Goal: Transaction & Acquisition: Purchase product/service

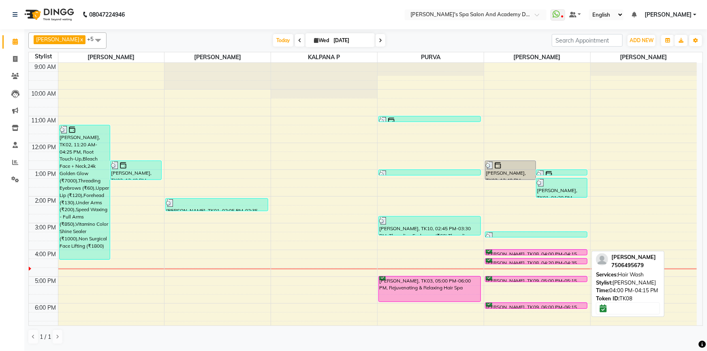
click at [500, 250] on div at bounding box center [536, 250] width 101 height 0
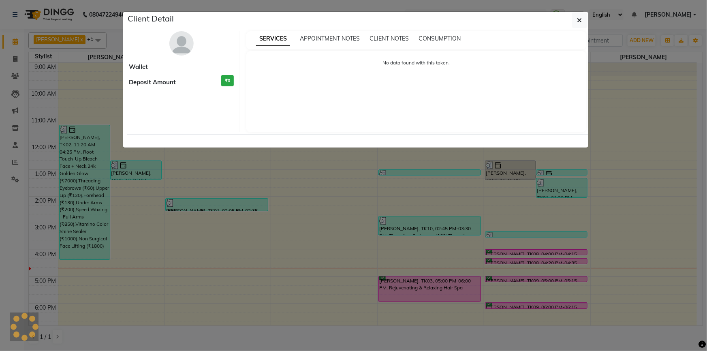
select select "6"
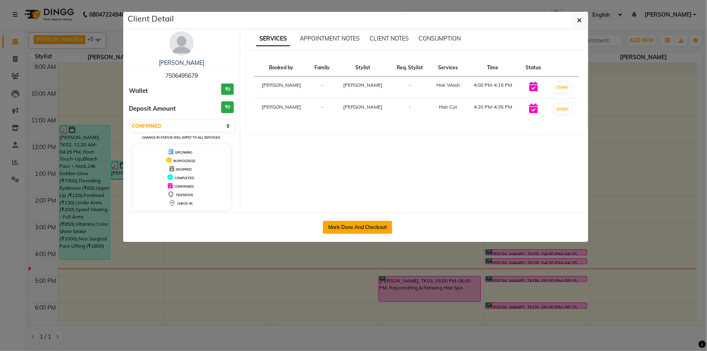
click at [340, 225] on button "Mark Done And Checkout" at bounding box center [357, 227] width 69 height 13
select select "6316"
select select "service"
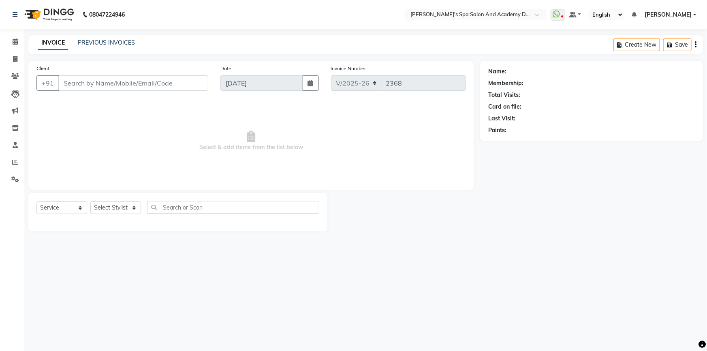
type input "7506495679"
select select "47354"
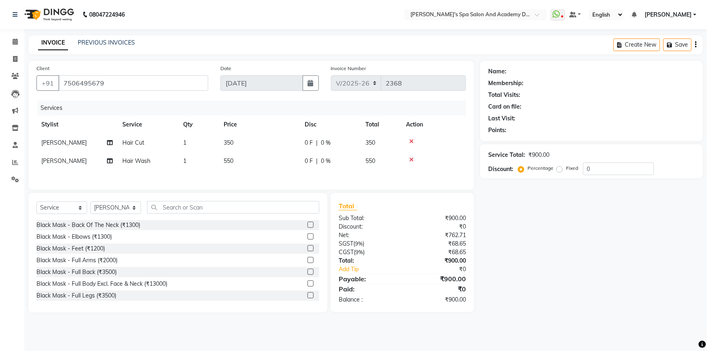
select select "2: Object"
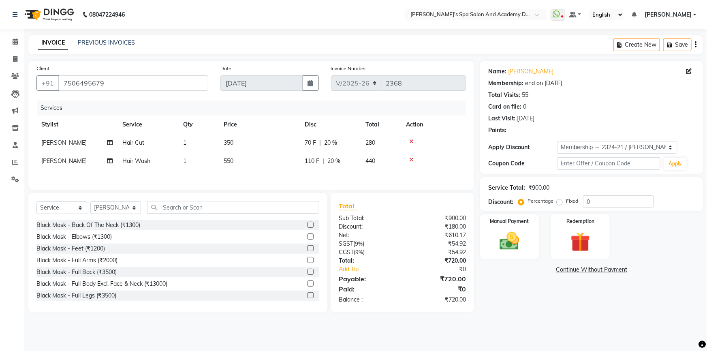
type input "20"
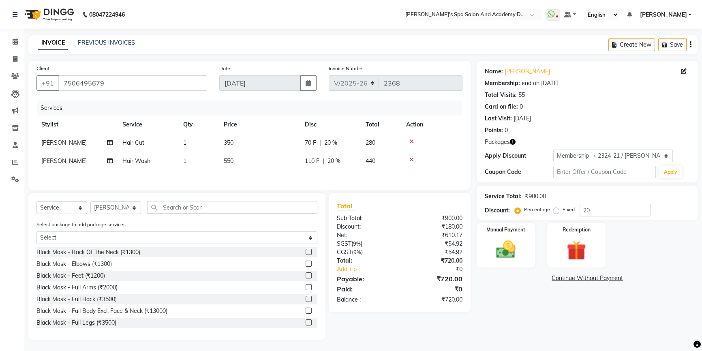
click at [73, 156] on td "[PERSON_NAME]" at bounding box center [76, 161] width 81 height 18
select select "47354"
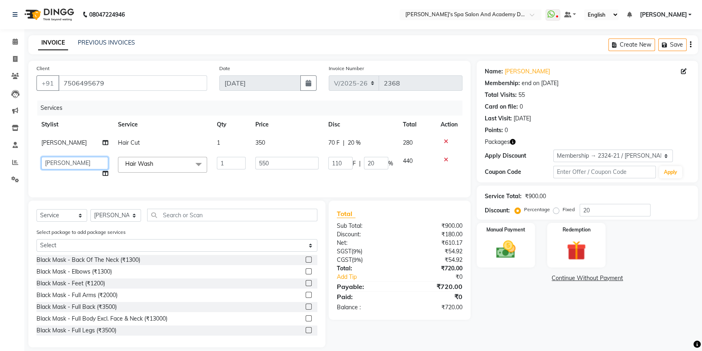
click at [76, 162] on select "Admin [PERSON_NAME] [PERSON_NAME] DIRECT 1 [PERSON_NAME] [PERSON_NAME] [PERSON_…" at bounding box center [74, 163] width 67 height 13
select select "84108"
click at [274, 147] on td "350" at bounding box center [287, 143] width 73 height 18
select select "47354"
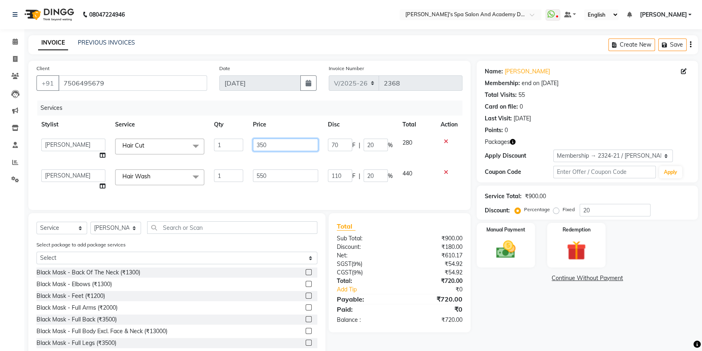
click at [276, 146] on input "350" at bounding box center [285, 145] width 65 height 13
type input "1000"
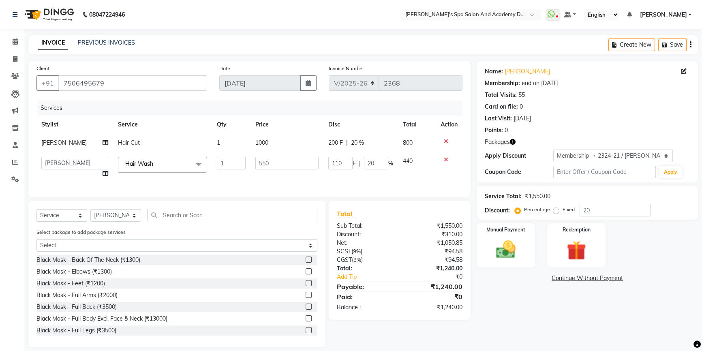
click at [487, 300] on div "Name: [PERSON_NAME] Membership: end on [DATE] Total Visits: 55 Card on file: 0 …" at bounding box center [590, 204] width 227 height 287
click at [670, 43] on button "Save" at bounding box center [672, 45] width 28 height 13
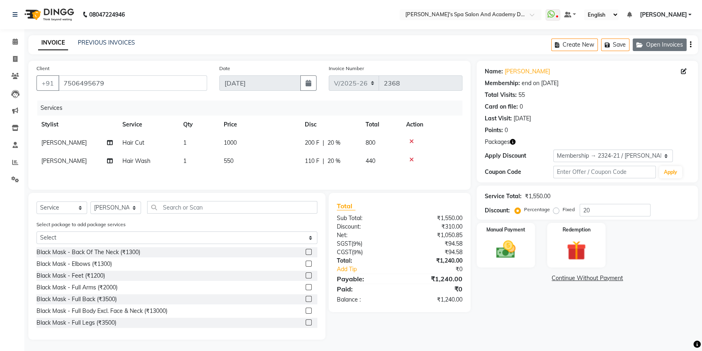
click at [642, 44] on icon "button" at bounding box center [642, 45] width 10 height 6
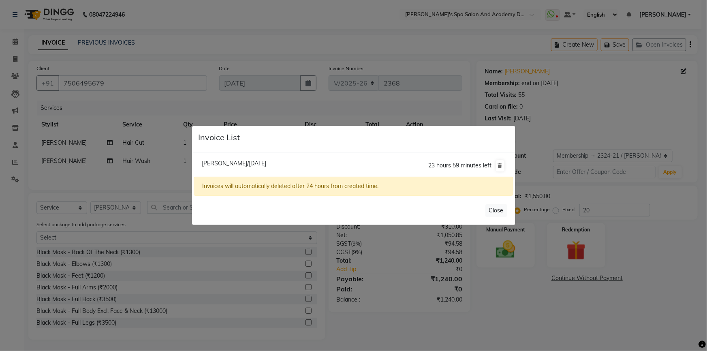
click at [265, 59] on ngb-modal-window "Invoice List [PERSON_NAME]/[DATE] 23 hours 59 minutes left Invoices will automa…" at bounding box center [353, 175] width 707 height 351
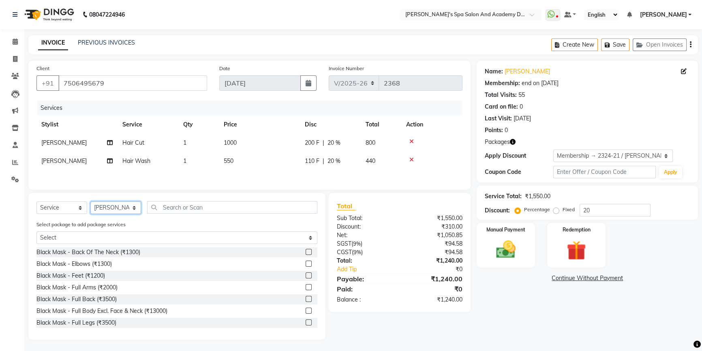
click at [126, 208] on select "Select Stylist Admin [PERSON_NAME] [PERSON_NAME] DIRECT 1 [PERSON_NAME] [PERSON…" at bounding box center [115, 207] width 51 height 13
select select "84108"
click at [180, 208] on input "text" at bounding box center [232, 207] width 170 height 13
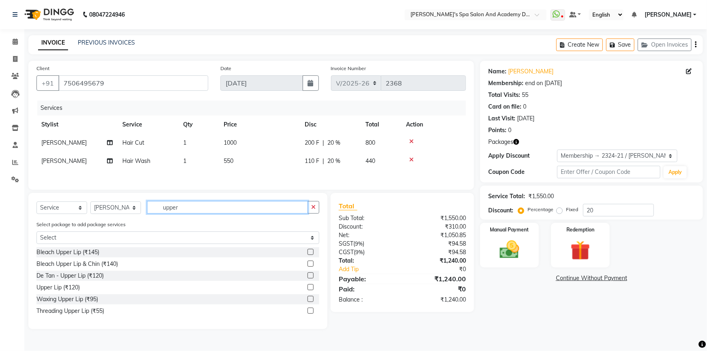
type input "upper"
click at [310, 288] on label at bounding box center [311, 287] width 6 height 6
click at [310, 288] on input "checkbox" at bounding box center [310, 287] width 5 height 5
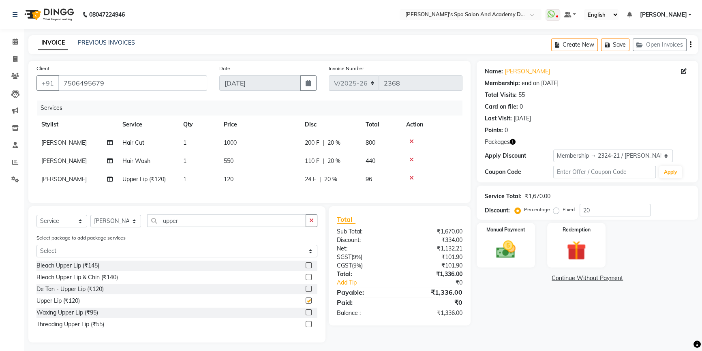
checkbox input "false"
click at [619, 47] on button "Save" at bounding box center [615, 45] width 28 height 13
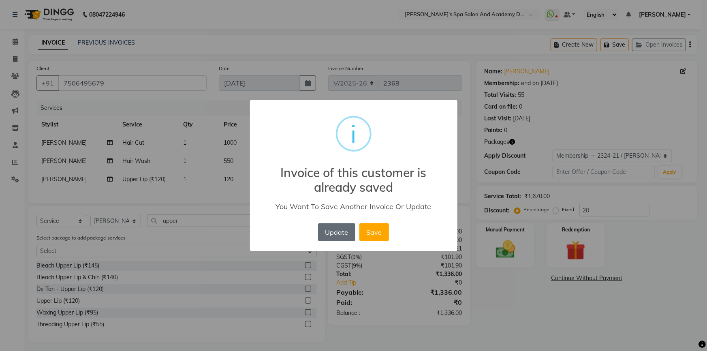
click at [334, 233] on button "Update" at bounding box center [336, 232] width 37 height 18
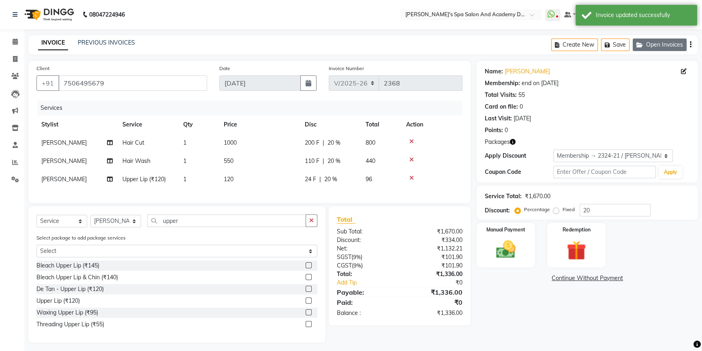
click at [641, 43] on icon "button" at bounding box center [642, 45] width 10 height 6
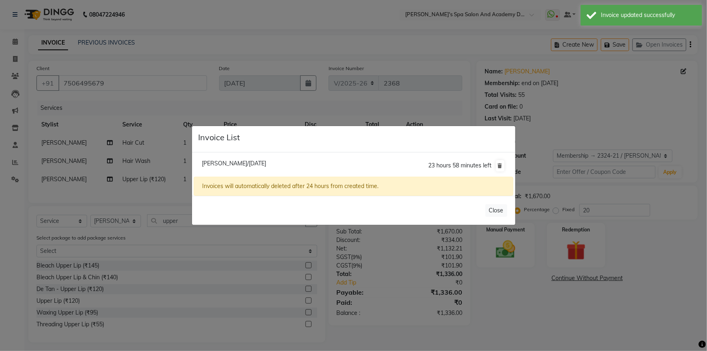
click at [562, 310] on ngb-modal-window "Invoice List [PERSON_NAME]/[DATE] 23 hours 58 minutes left Invoices will automa…" at bounding box center [353, 175] width 707 height 351
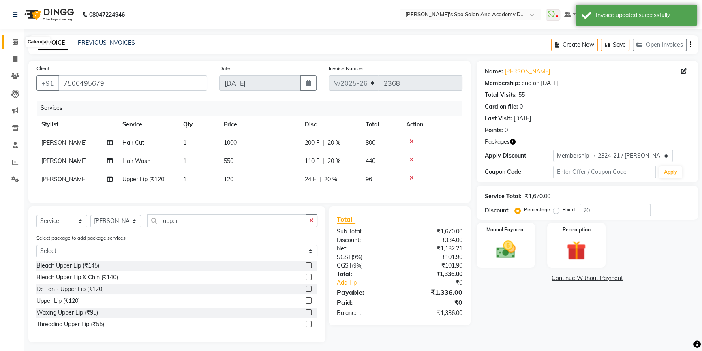
click at [17, 43] on icon at bounding box center [15, 42] width 5 height 6
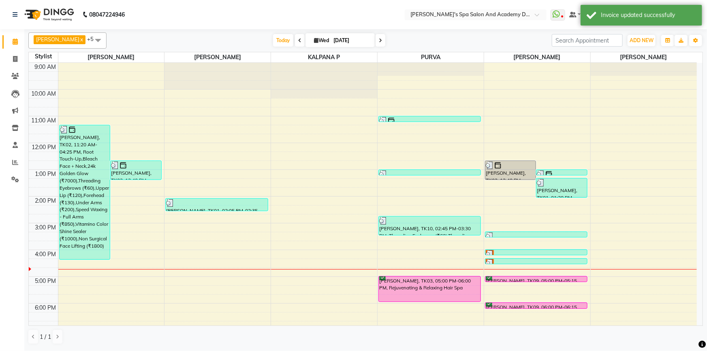
click at [219, 262] on div "9:00 AM 10:00 AM 11:00 AM 12:00 PM 1:00 PM 2:00 PM 3:00 PM 4:00 PM 5:00 PM 6:00…" at bounding box center [363, 223] width 669 height 321
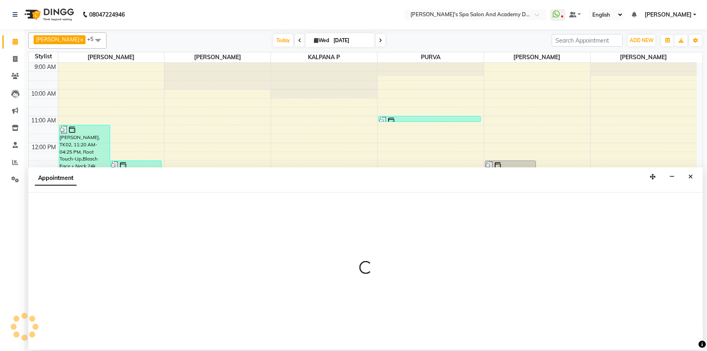
select select "84108"
select select "tentative"
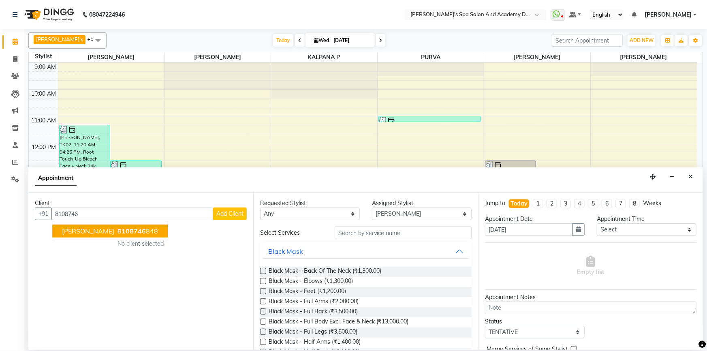
click at [108, 231] on span "[PERSON_NAME]" at bounding box center [88, 231] width 52 height 8
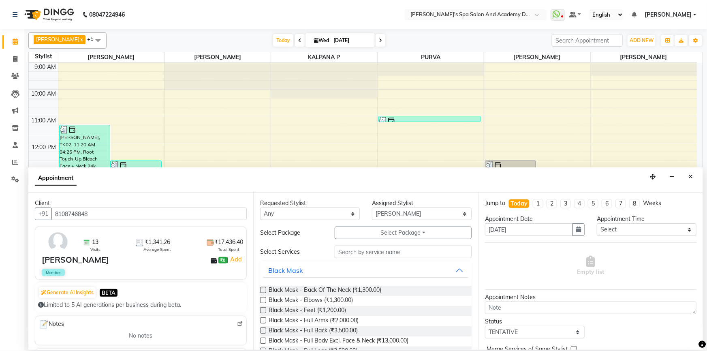
type input "8108746848"
click at [385, 206] on div "Assigned Stylist" at bounding box center [422, 203] width 100 height 9
click at [390, 215] on select "Select [PERSON_NAME] [PERSON_NAME] [PERSON_NAME] [PERSON_NAME] [PERSON_NAME] P …" at bounding box center [422, 214] width 100 height 13
select select "63504"
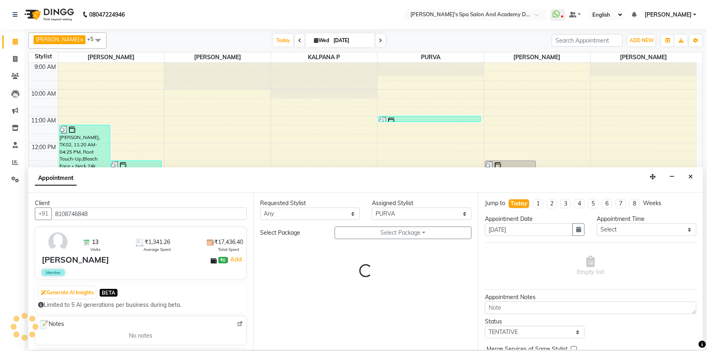
click at [348, 259] on div "Requested Stylist Any [PERSON_NAME] [PERSON_NAME] [PERSON_NAME] [PERSON_NAME] […" at bounding box center [365, 271] width 225 height 157
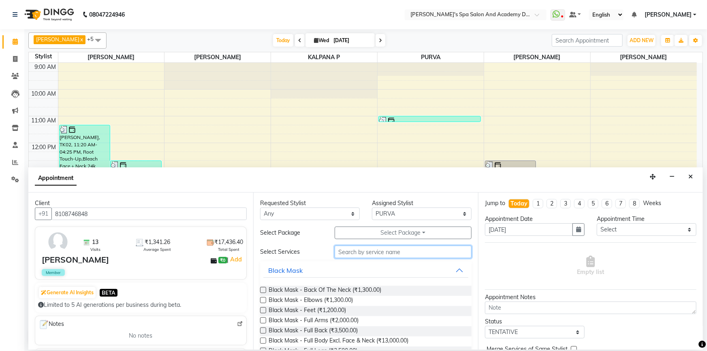
click at [347, 246] on input "text" at bounding box center [403, 252] width 137 height 13
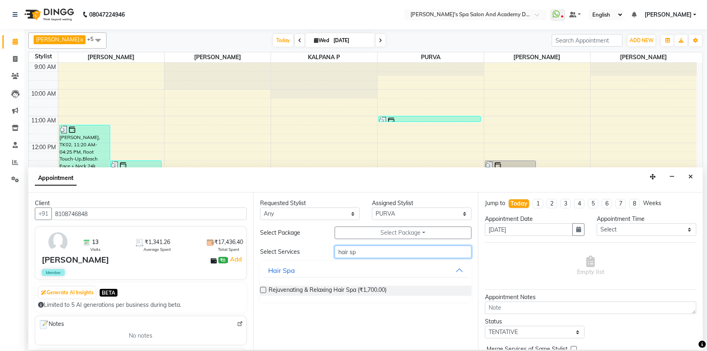
type input "hair sp"
click at [264, 289] on label at bounding box center [263, 290] width 6 height 6
click at [264, 289] on input "checkbox" at bounding box center [262, 290] width 5 height 5
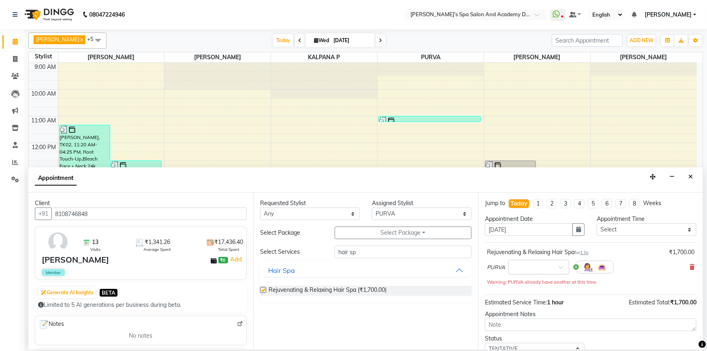
checkbox input "false"
click at [546, 267] on input "text" at bounding box center [531, 266] width 36 height 9
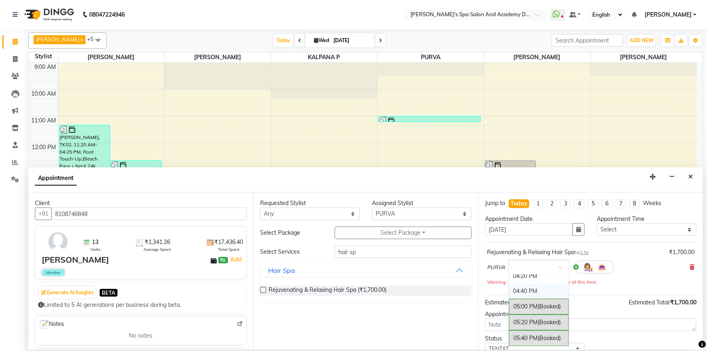
click at [530, 290] on div "04:40 PM" at bounding box center [539, 291] width 60 height 15
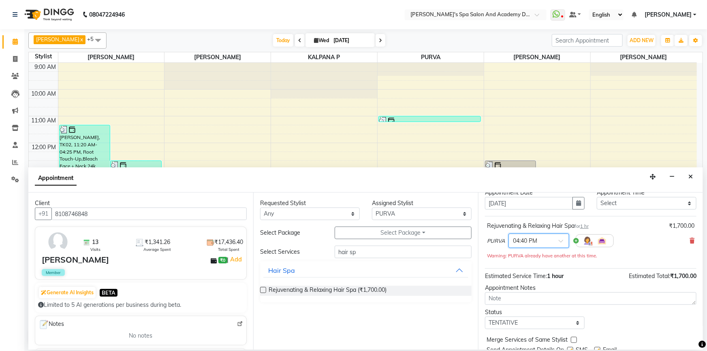
scroll to position [56, 0]
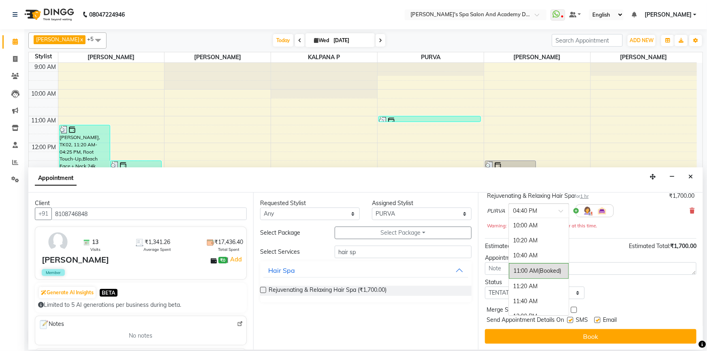
click at [527, 215] on div "× 04:40 PM" at bounding box center [539, 211] width 61 height 15
click at [529, 242] on div "05:00 PM (Booked)" at bounding box center [539, 242] width 60 height 16
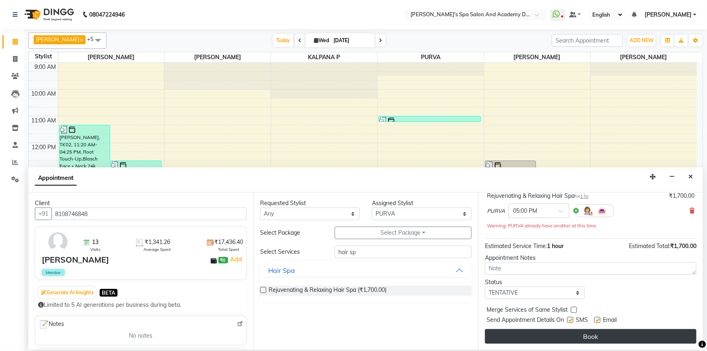
click at [559, 334] on button "Book" at bounding box center [591, 336] width 212 height 15
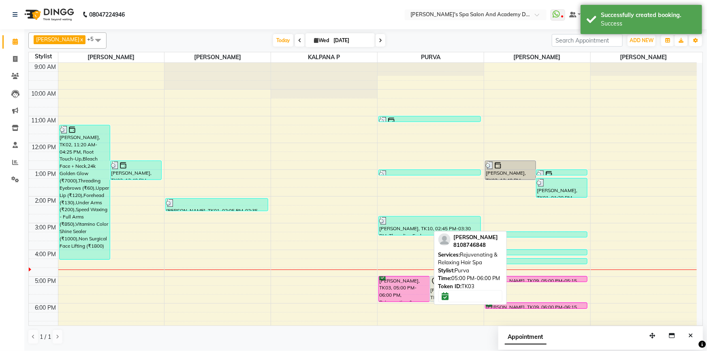
click at [385, 292] on div "[PERSON_NAME], TK03, 05:00 PM-06:00 PM, Rejuvenating & Relaxing Hair Spa" at bounding box center [404, 288] width 51 height 25
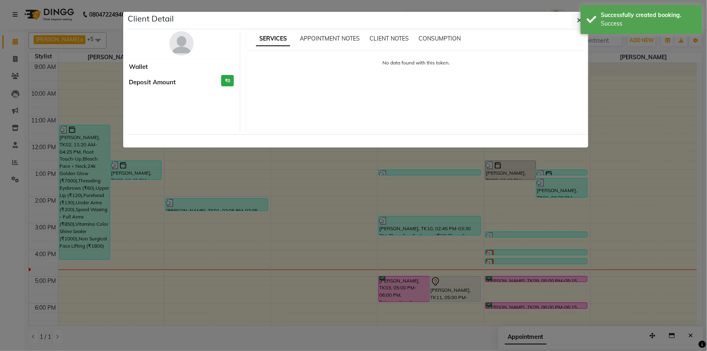
select select "6"
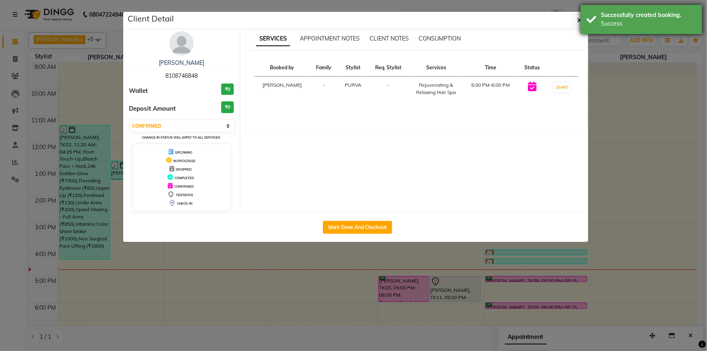
click at [581, 21] on div "Successfully created booking. Success" at bounding box center [642, 19] width 122 height 29
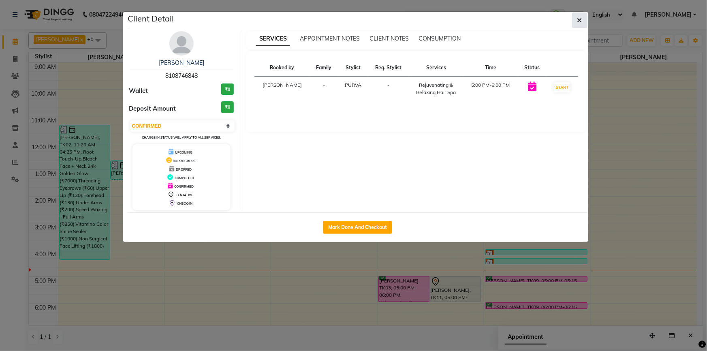
click at [580, 21] on icon "button" at bounding box center [580, 20] width 5 height 6
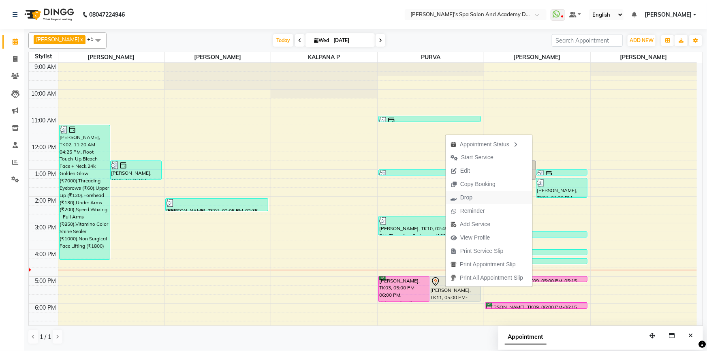
click at [472, 195] on span "Drop" at bounding box center [467, 197] width 12 height 9
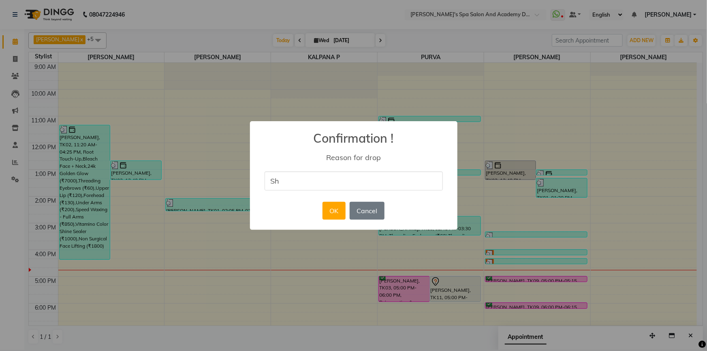
type input "S"
type input "Duplicate Invoice"
click at [445, 219] on div "× Confirmation ! Reason for drop Duplicate Invoice OK No Cancel" at bounding box center [354, 175] width 208 height 109
click at [340, 210] on button "OK" at bounding box center [334, 211] width 23 height 18
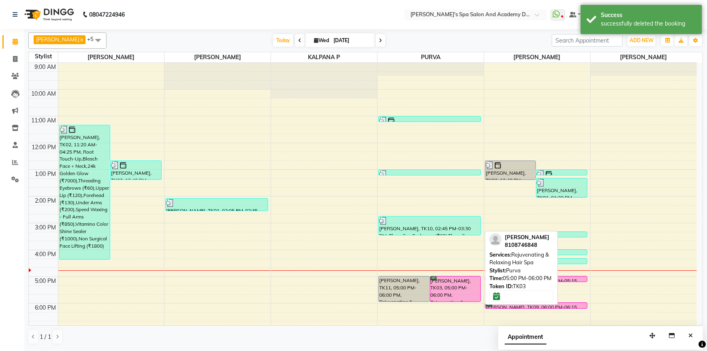
click at [468, 283] on div "[PERSON_NAME], TK03, 05:00 PM-06:00 PM, Rejuvenating & Relaxing Hair Spa" at bounding box center [456, 288] width 51 height 25
select select "6"
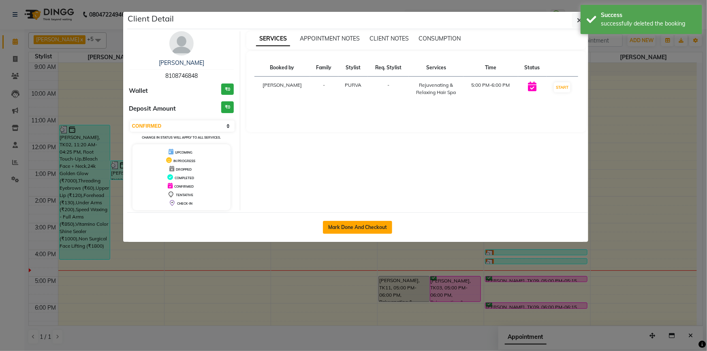
click at [339, 228] on button "Mark Done And Checkout" at bounding box center [357, 227] width 69 height 13
select select "service"
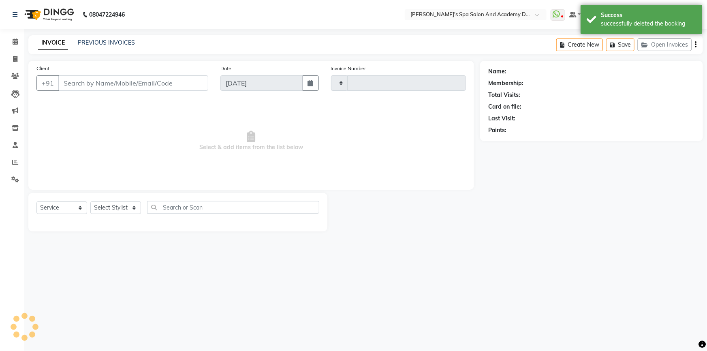
type input "2368"
type input "8108746848"
select select "6316"
select select "63504"
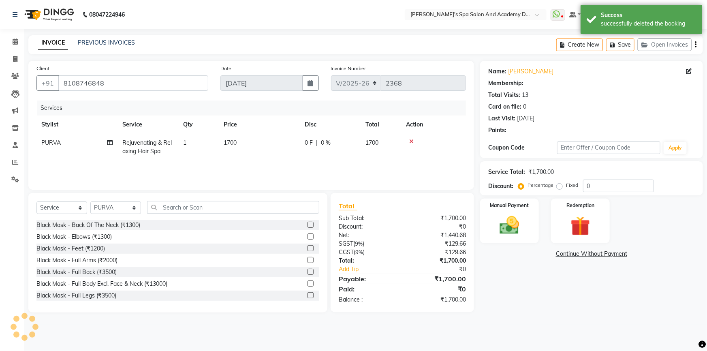
select select "2: Object"
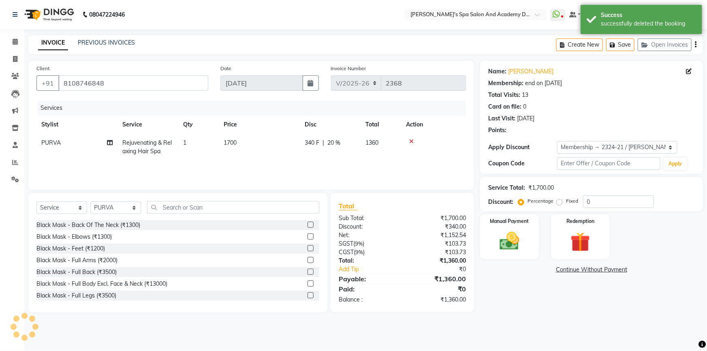
type input "20"
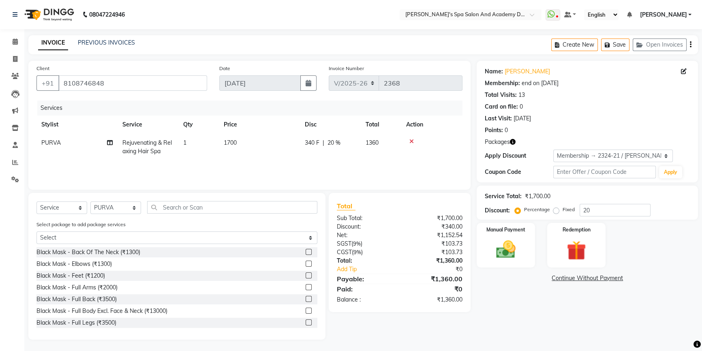
click at [513, 142] on icon "button" at bounding box center [513, 142] width 6 height 6
click at [621, 44] on button "Save" at bounding box center [615, 45] width 28 height 13
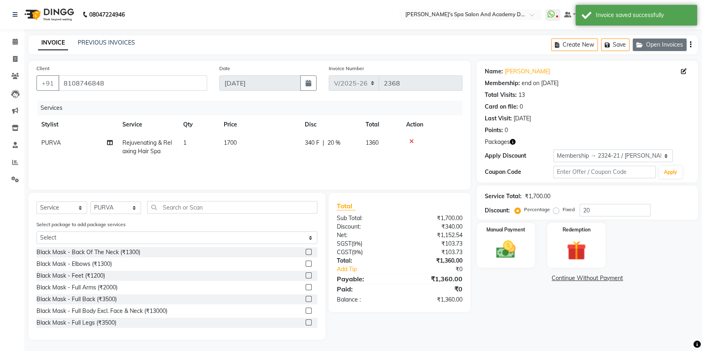
click at [645, 44] on icon "button" at bounding box center [642, 45] width 10 height 6
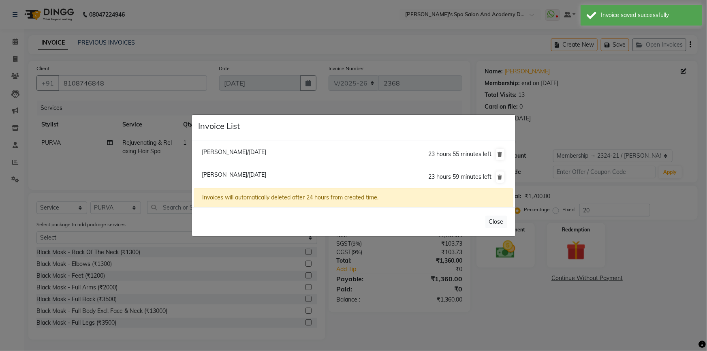
click at [219, 154] on span "[PERSON_NAME]/[DATE]" at bounding box center [234, 151] width 64 height 7
type input "7506495679"
type input "20"
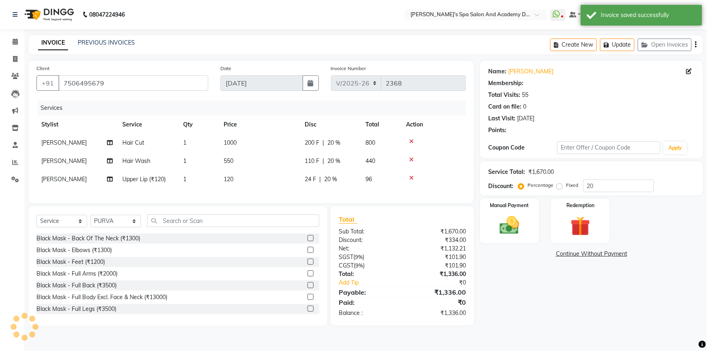
select select
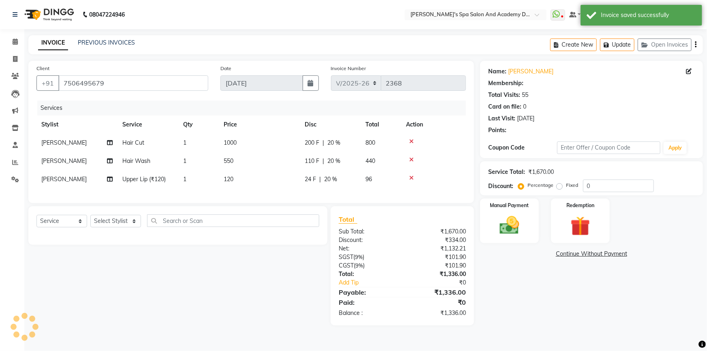
type input "20"
select select "2: Object"
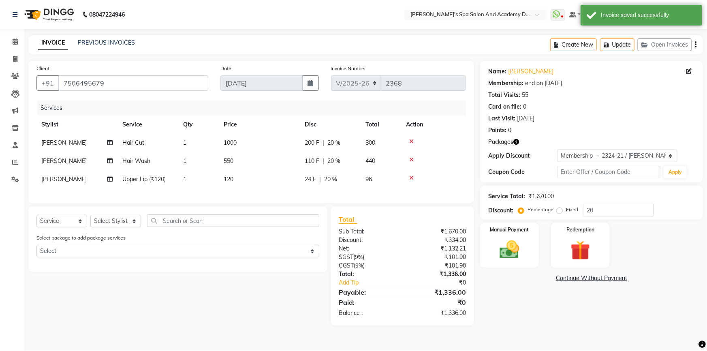
click at [410, 178] on icon at bounding box center [411, 178] width 4 height 6
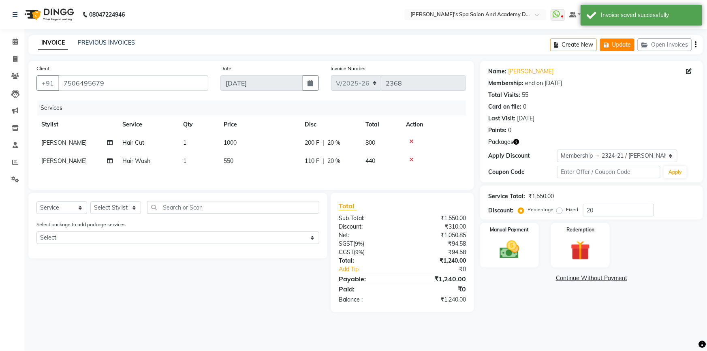
click at [631, 44] on button "Update" at bounding box center [617, 45] width 34 height 13
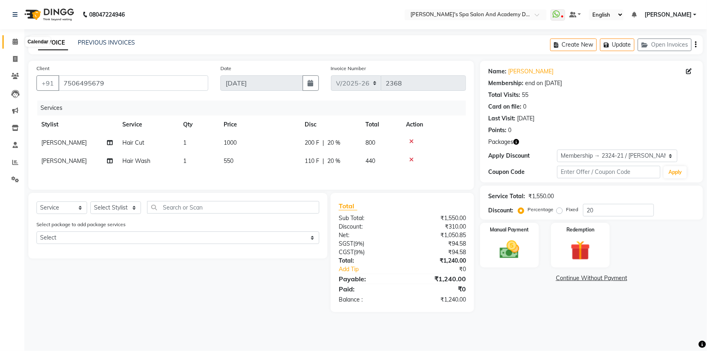
click at [17, 41] on icon at bounding box center [15, 42] width 5 height 6
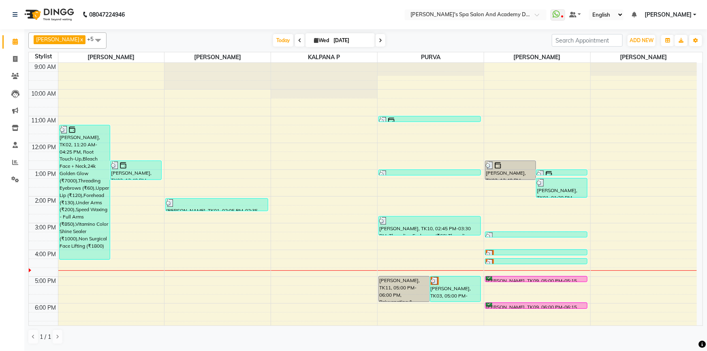
click at [370, 41] on div "[DATE] [DATE]" at bounding box center [329, 40] width 114 height 12
click at [379, 40] on span at bounding box center [381, 40] width 10 height 13
type input "[DATE]"
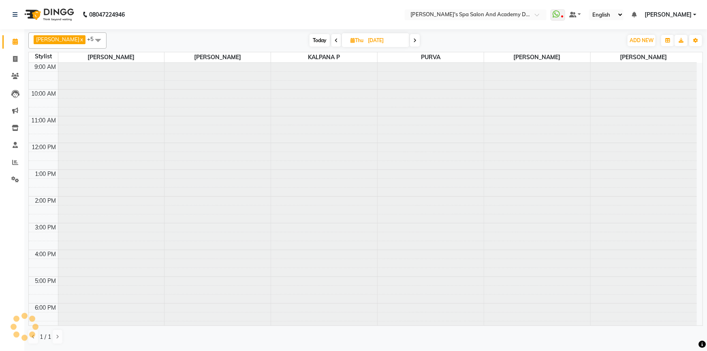
scroll to position [56, 0]
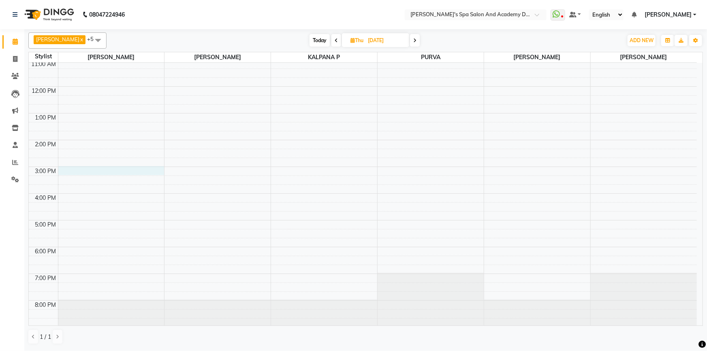
click at [160, 172] on div "9:00 AM 10:00 AM 11:00 AM 12:00 PM 1:00 PM 2:00 PM 3:00 PM 4:00 PM 5:00 PM 6:00…" at bounding box center [363, 166] width 669 height 321
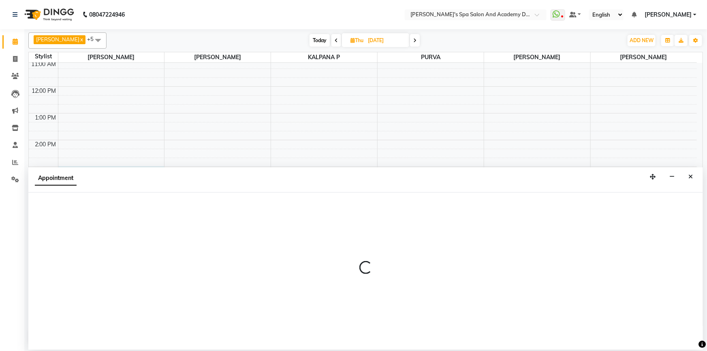
select select "47360"
select select "900"
select select "tentative"
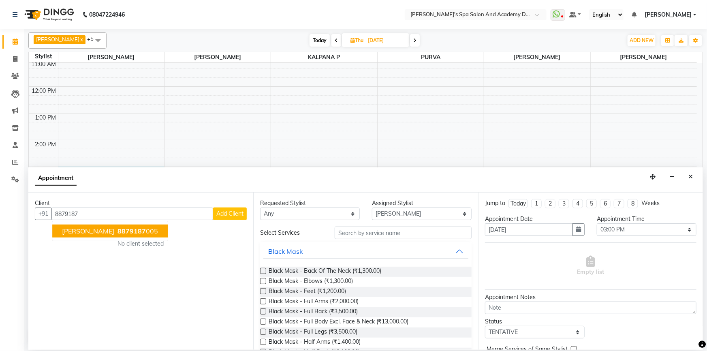
click at [107, 231] on span "[PERSON_NAME]" at bounding box center [88, 231] width 52 height 8
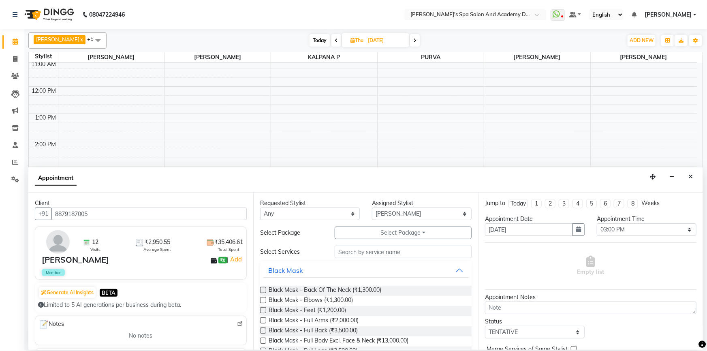
type input "8879187005"
click at [402, 211] on select "Select [PERSON_NAME] [PERSON_NAME] [PERSON_NAME] [PERSON_NAME] [PERSON_NAME] P …" at bounding box center [422, 214] width 100 height 13
select select "47367"
click at [349, 249] on div "Requested Stylist Any [PERSON_NAME] [PERSON_NAME] [PERSON_NAME] [PERSON_NAME] […" at bounding box center [365, 271] width 225 height 157
click at [349, 249] on input "text" at bounding box center [403, 252] width 137 height 13
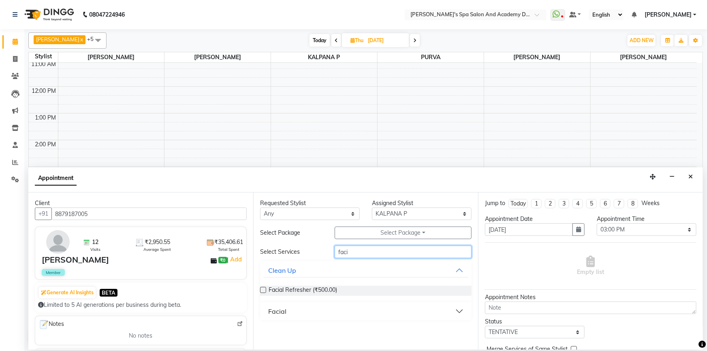
type input "faci"
click at [283, 311] on div "Facial" at bounding box center [277, 311] width 18 height 10
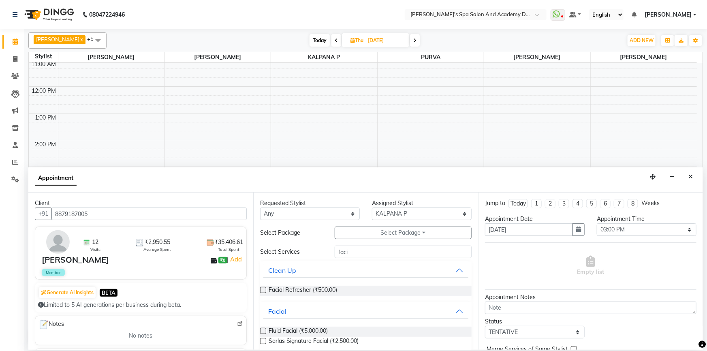
click at [262, 330] on label at bounding box center [263, 331] width 6 height 6
click at [262, 330] on input "checkbox" at bounding box center [262, 331] width 5 height 5
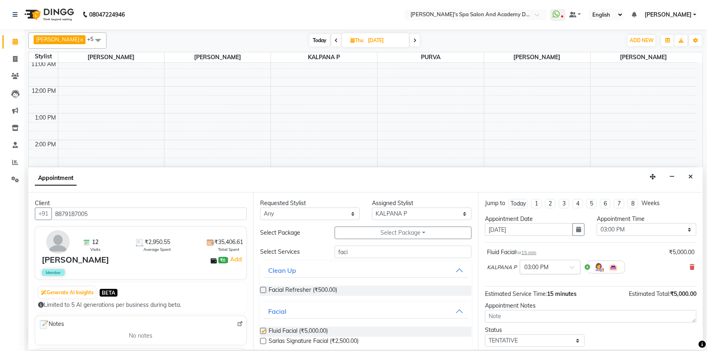
checkbox input "false"
click at [539, 267] on input "text" at bounding box center [543, 266] width 36 height 9
click at [548, 281] on div "05:00 PM" at bounding box center [551, 276] width 60 height 15
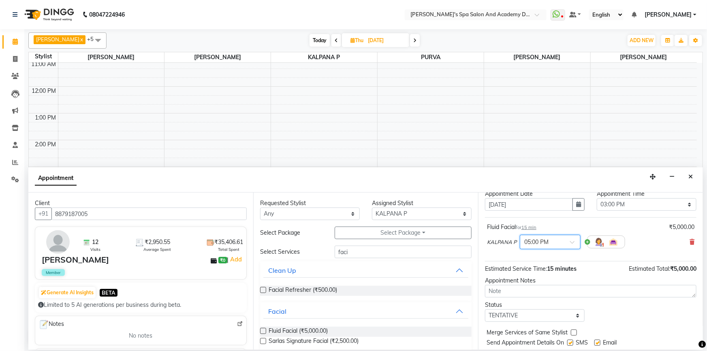
scroll to position [48, 0]
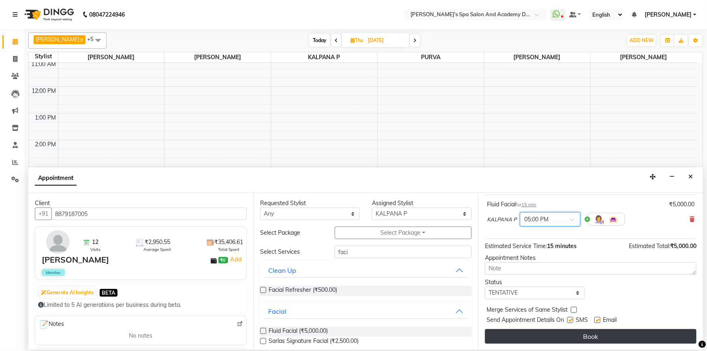
click at [536, 337] on button "Book" at bounding box center [591, 336] width 212 height 15
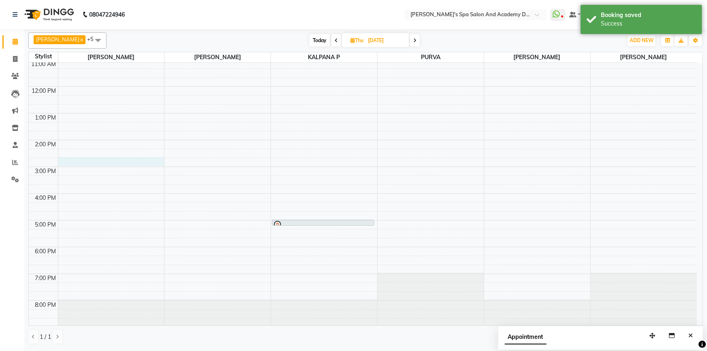
click at [144, 156] on div "9:00 AM 10:00 AM 11:00 AM 12:00 PM 1:00 PM 2:00 PM 3:00 PM 4:00 PM 5:00 PM 6:00…" at bounding box center [363, 166] width 669 height 321
select select "47360"
select select "tentative"
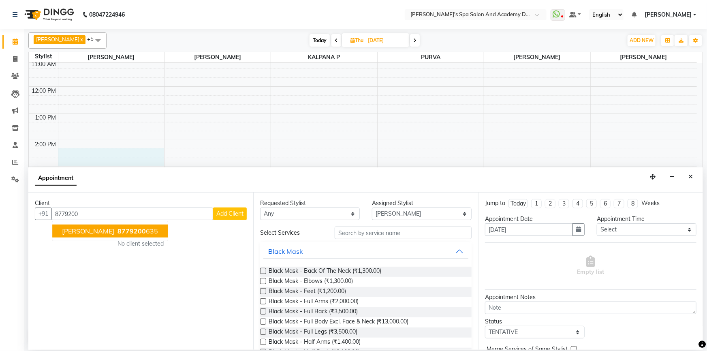
click at [100, 230] on span "[PERSON_NAME]" at bounding box center [88, 231] width 52 height 8
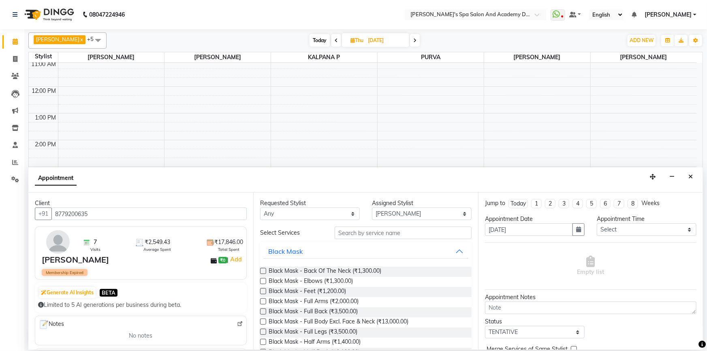
type input "8779200635"
click at [369, 235] on input "text" at bounding box center [403, 233] width 137 height 13
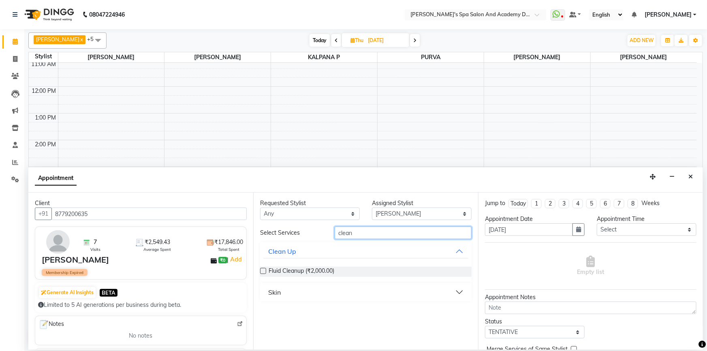
type input "clean"
click at [263, 274] on label at bounding box center [263, 271] width 6 height 6
click at [263, 274] on input "checkbox" at bounding box center [262, 271] width 5 height 5
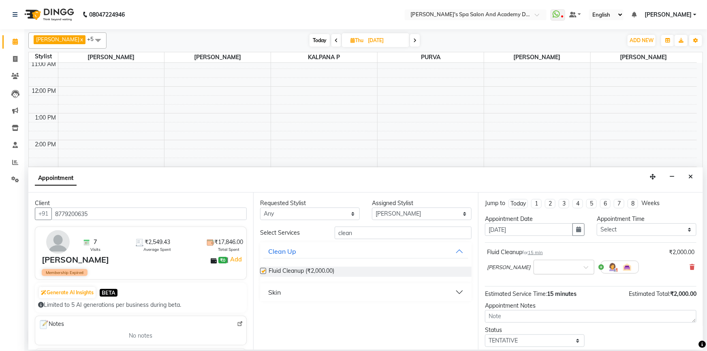
checkbox input "false"
click at [552, 269] on input "text" at bounding box center [556, 266] width 36 height 9
click at [542, 328] on div "03:00 PM" at bounding box center [564, 322] width 60 height 15
click at [347, 235] on input "clean" at bounding box center [403, 233] width 137 height 13
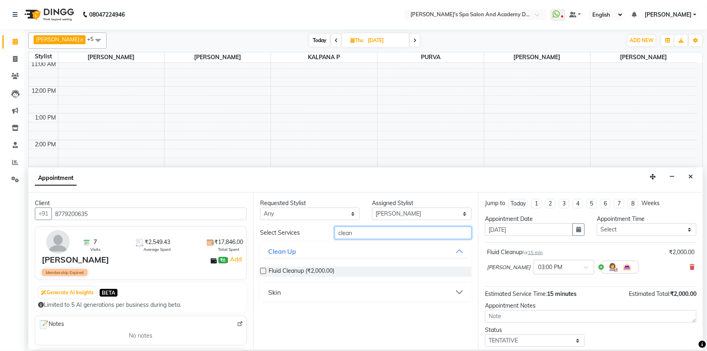
click at [347, 235] on input "clean" at bounding box center [403, 233] width 137 height 13
type input "eyeb"
click at [264, 268] on label at bounding box center [263, 271] width 6 height 6
click at [264, 269] on input "checkbox" at bounding box center [262, 271] width 5 height 5
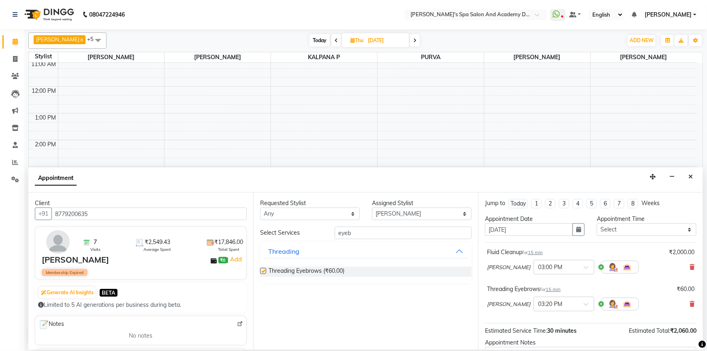
checkbox input "false"
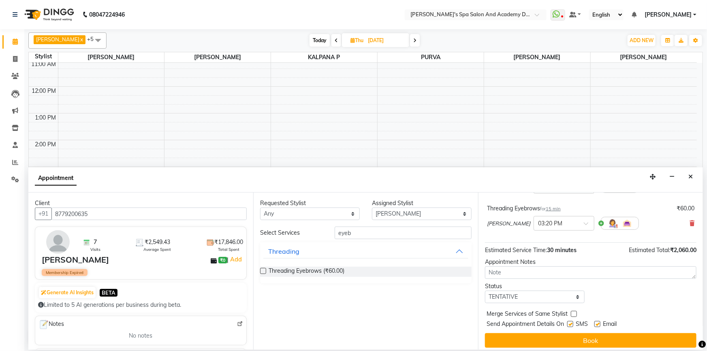
scroll to position [85, 0]
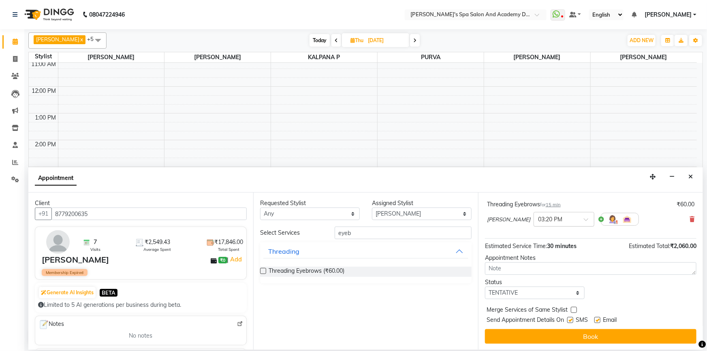
click at [558, 219] on input "text" at bounding box center [556, 218] width 36 height 9
click at [549, 259] on div "04:00 PM" at bounding box center [564, 264] width 60 height 15
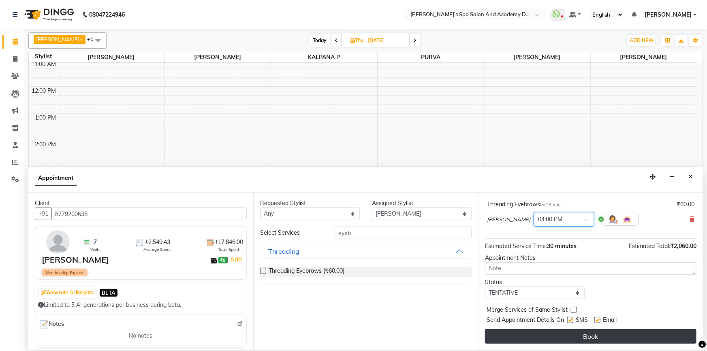
click at [552, 336] on button "Book" at bounding box center [591, 336] width 212 height 15
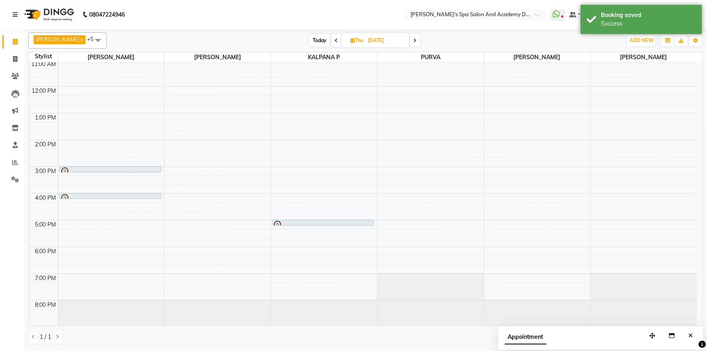
click at [332, 40] on span at bounding box center [337, 40] width 10 height 13
type input "[DATE]"
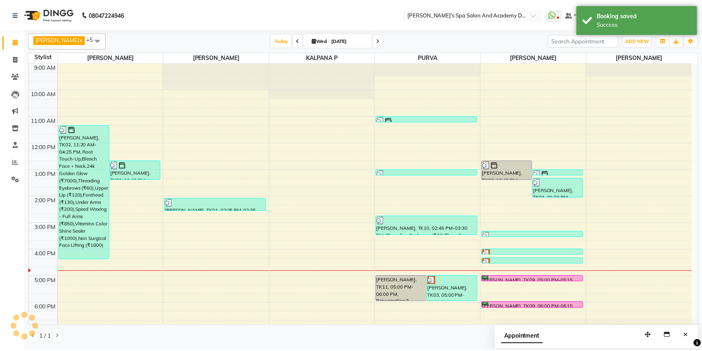
scroll to position [56, 0]
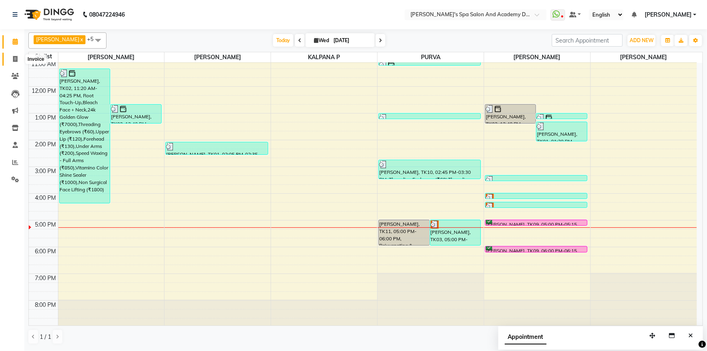
click at [15, 55] on span at bounding box center [15, 59] width 14 height 9
select select "6316"
select select "service"
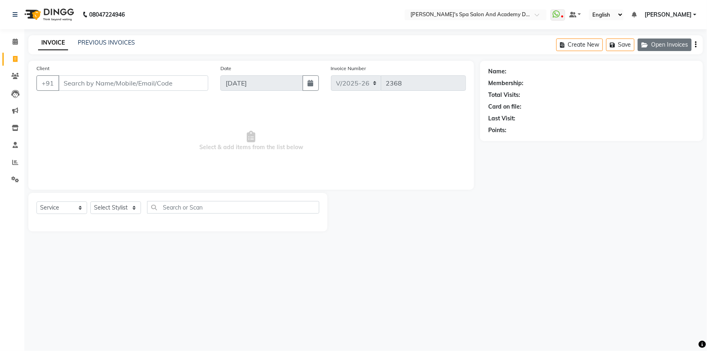
click at [646, 42] on icon "button" at bounding box center [647, 45] width 10 height 6
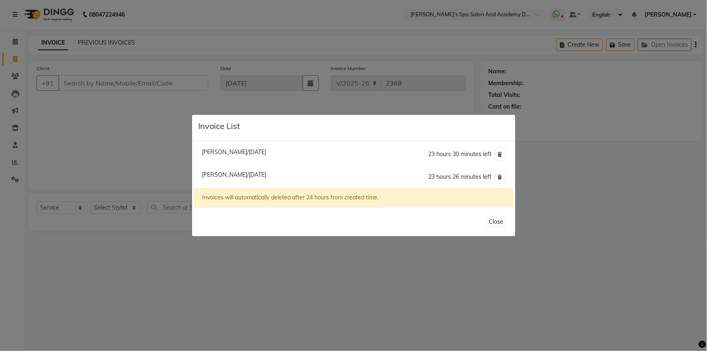
click at [224, 172] on span "[PERSON_NAME]/[DATE]" at bounding box center [234, 174] width 64 height 7
type input "7506495679"
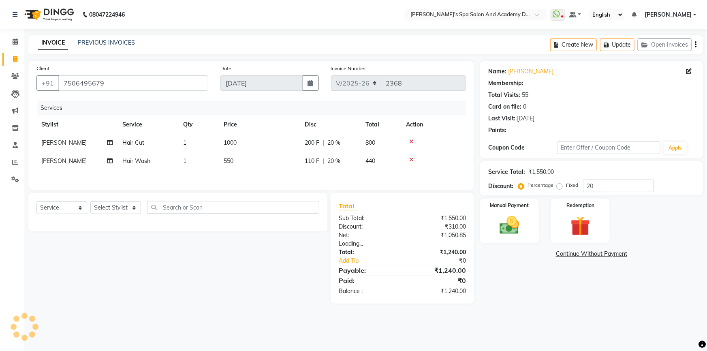
type input "0"
select select "2: Object"
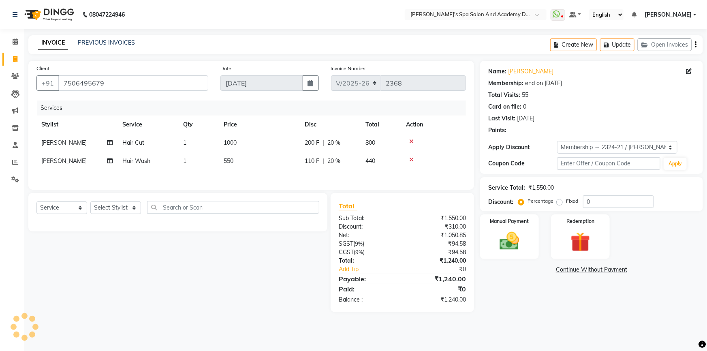
type input "20"
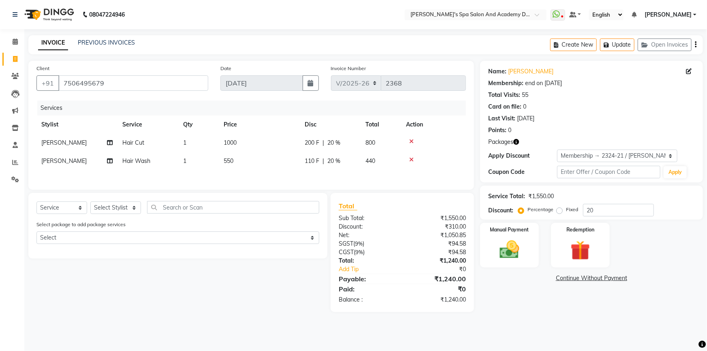
click at [230, 156] on td "550" at bounding box center [259, 161] width 81 height 18
select select "84108"
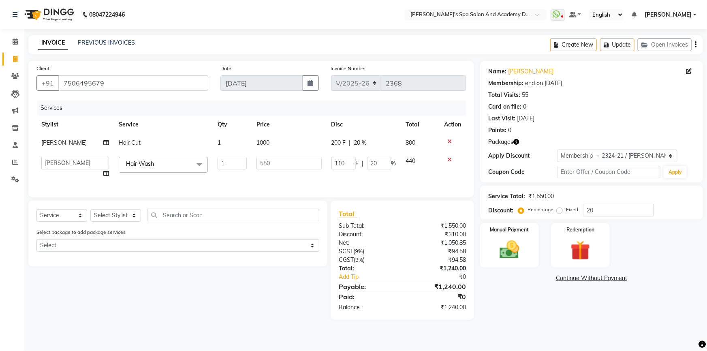
click at [261, 142] on span "1000" at bounding box center [263, 142] width 13 height 7
select select "47354"
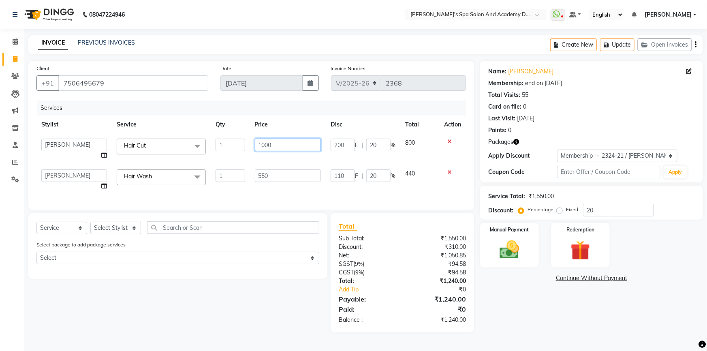
click at [261, 142] on input "1000" at bounding box center [288, 145] width 66 height 13
type input "750"
click at [526, 298] on div "Name: [PERSON_NAME] Membership: end on [DATE] Total Visits: 55 Card on file: 0 …" at bounding box center [594, 197] width 229 height 272
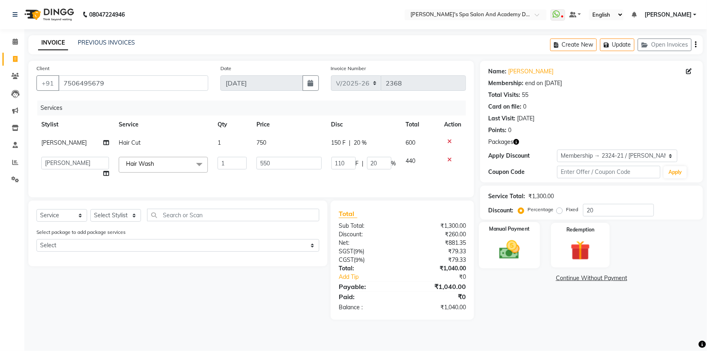
click at [523, 251] on img at bounding box center [509, 250] width 33 height 24
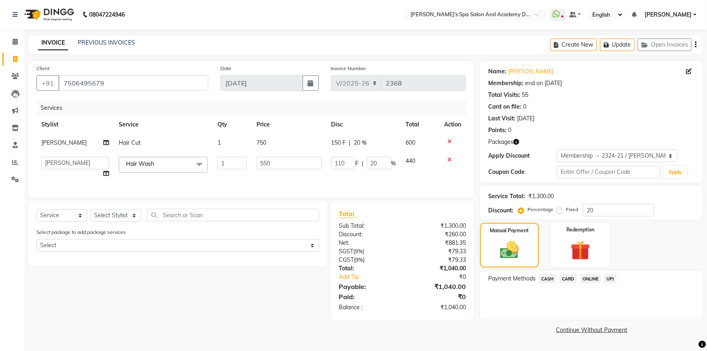
click at [608, 280] on span "UPI" at bounding box center [610, 278] width 13 height 9
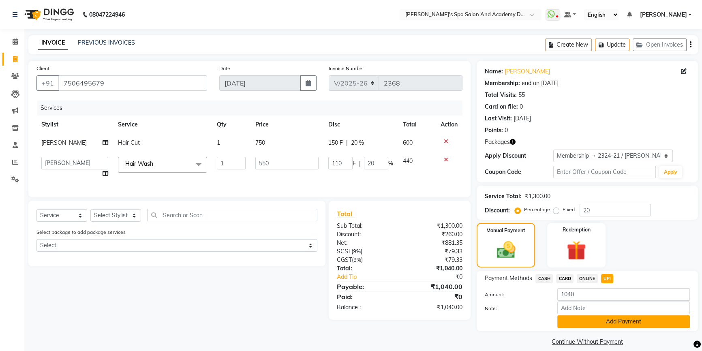
click at [601, 328] on button "Add Payment" at bounding box center [623, 321] width 133 height 13
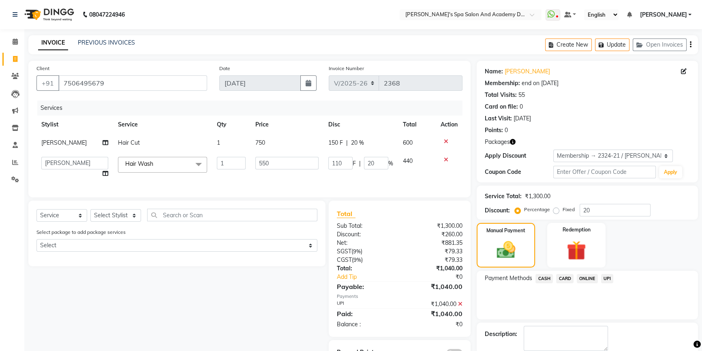
scroll to position [42, 0]
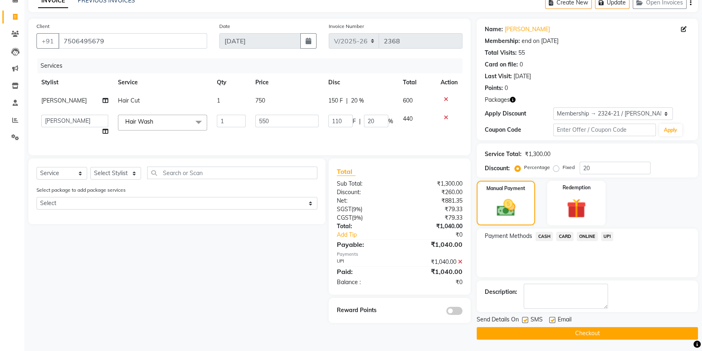
click at [563, 333] on button "Checkout" at bounding box center [587, 333] width 221 height 13
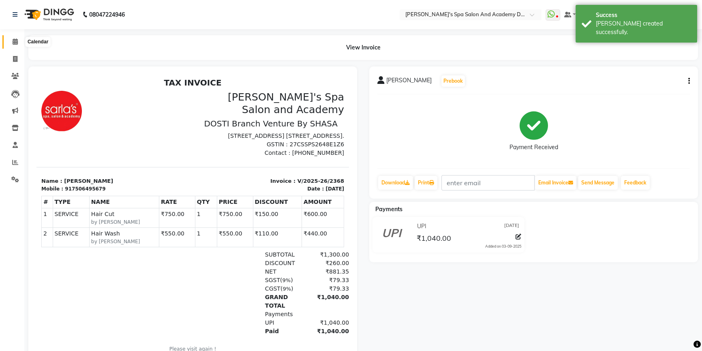
click at [13, 45] on span at bounding box center [15, 41] width 14 height 9
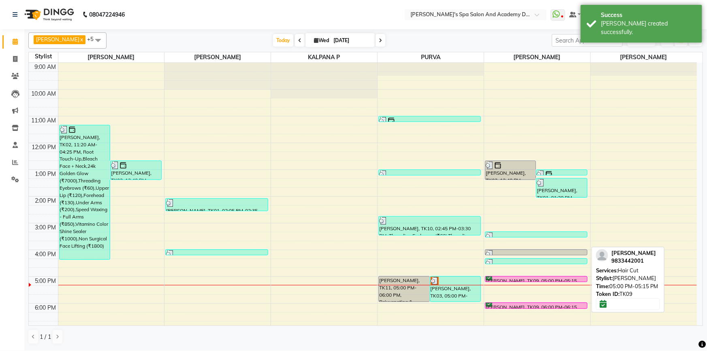
click at [542, 279] on div "[PERSON_NAME], TK09, 05:00 PM-05:15 PM, Hair Cut" at bounding box center [537, 278] width 102 height 5
select select "6"
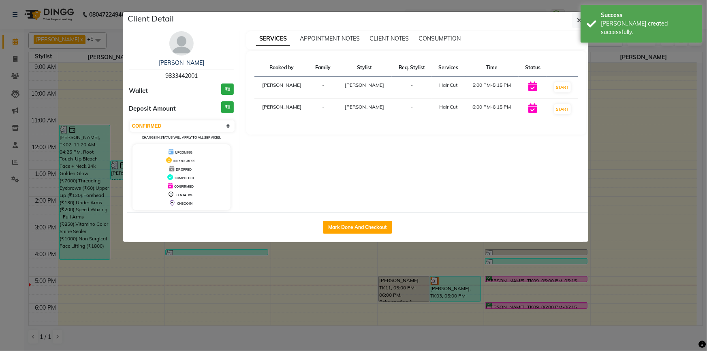
click at [361, 234] on div "Mark Done And Checkout" at bounding box center [357, 227] width 461 height 30
click at [361, 231] on button "Mark Done And Checkout" at bounding box center [357, 227] width 69 height 13
select select "6316"
select select "service"
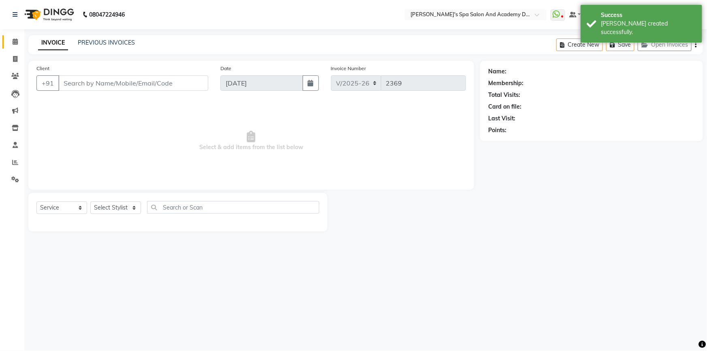
type input "9833442001"
select select "47354"
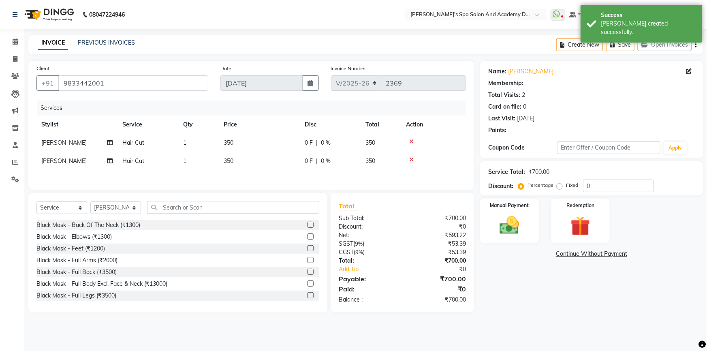
click at [227, 147] on td "350" at bounding box center [259, 143] width 81 height 18
select select "1: Object"
select select "47354"
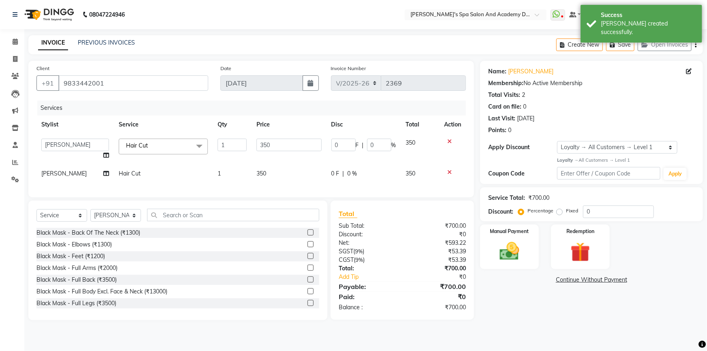
click at [253, 144] on td "350" at bounding box center [289, 149] width 75 height 31
click at [275, 144] on input "350" at bounding box center [289, 145] width 65 height 13
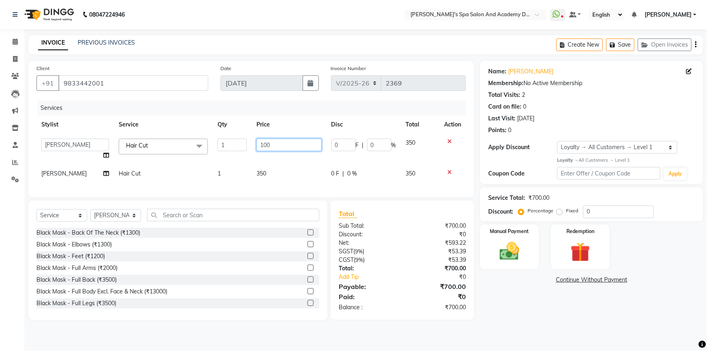
type input "1000"
click at [269, 170] on td "350" at bounding box center [289, 174] width 75 height 18
select select "47354"
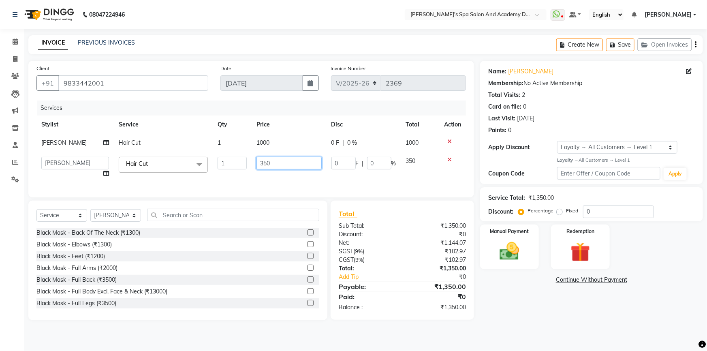
click at [287, 162] on input "350" at bounding box center [289, 163] width 65 height 13
type input "1000"
click at [540, 326] on div "08047224946 Select Location × [PERSON_NAME]'s Spa Salon And Academy Dosti Branc…" at bounding box center [353, 175] width 707 height 351
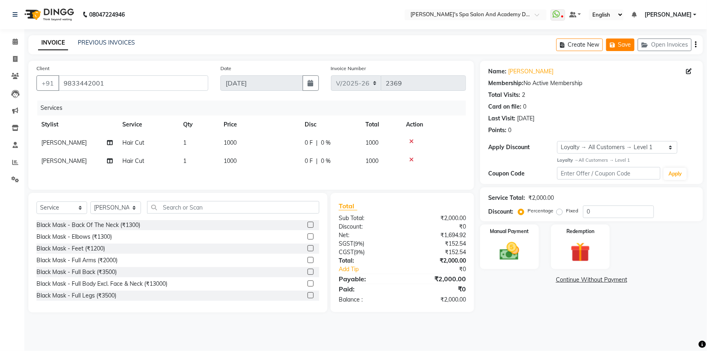
click at [621, 45] on button "Save" at bounding box center [621, 45] width 28 height 13
click at [623, 44] on button "Save" at bounding box center [621, 45] width 28 height 13
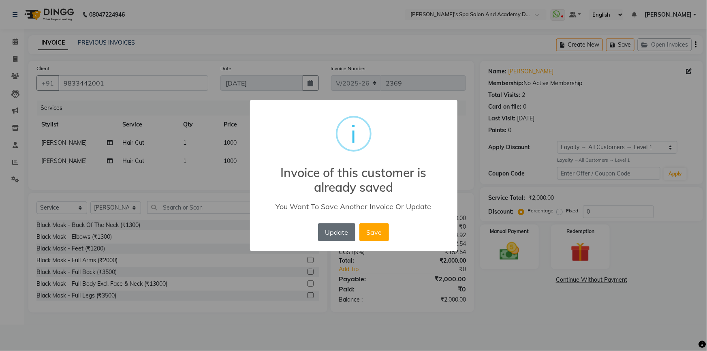
click at [339, 236] on button "Update" at bounding box center [336, 232] width 37 height 18
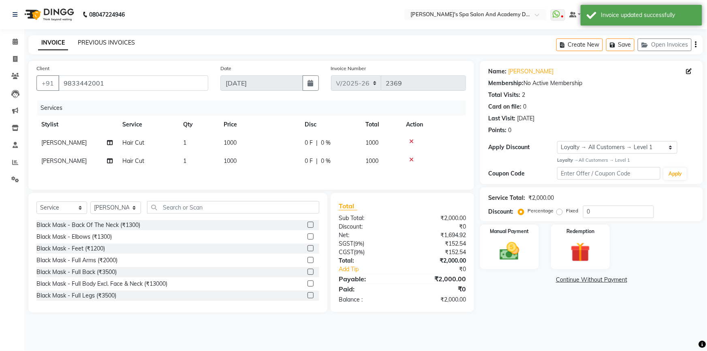
click at [98, 43] on link "PREVIOUS INVOICES" at bounding box center [106, 42] width 57 height 7
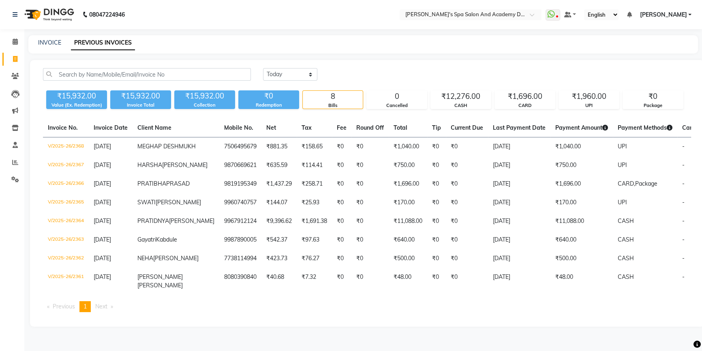
scroll to position [24, 0]
click at [435, 94] on div "[DATE] [DATE] Custom Range ₹15,932.00 Value (Ex. Redemption) ₹15,932.00 Invoice…" at bounding box center [367, 193] width 674 height 267
click at [13, 39] on icon at bounding box center [15, 42] width 5 height 6
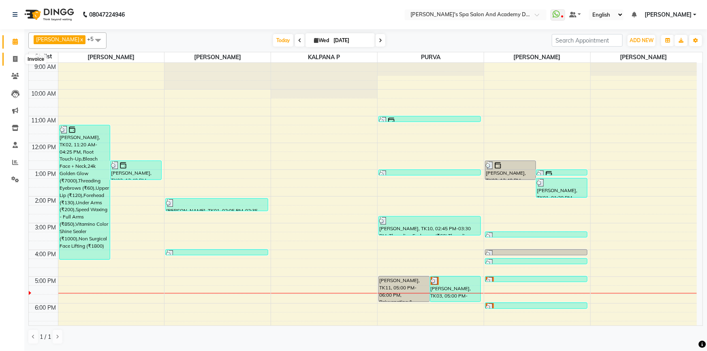
click at [16, 58] on icon at bounding box center [15, 59] width 4 height 6
select select "6316"
select select "service"
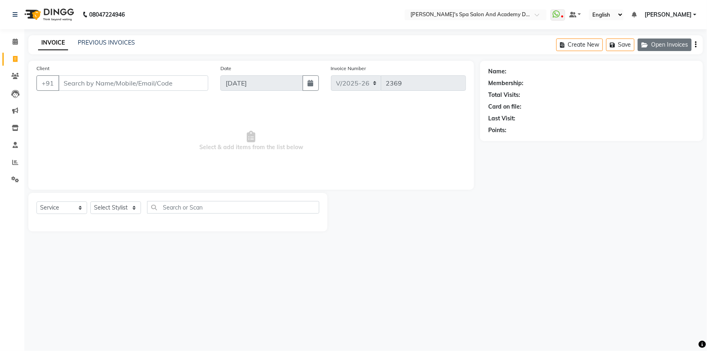
click at [669, 45] on button "Open Invoices" at bounding box center [665, 45] width 54 height 13
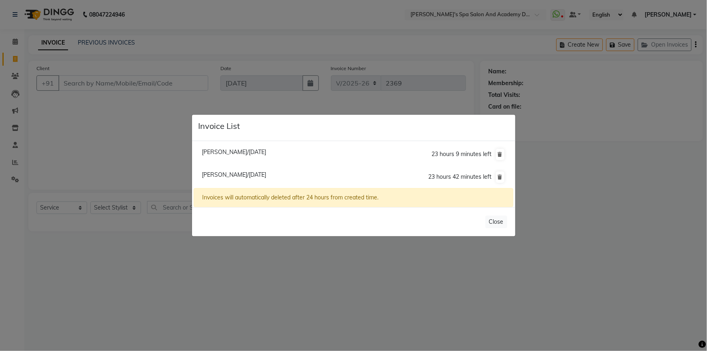
click at [221, 151] on span "[PERSON_NAME]/[DATE]" at bounding box center [234, 151] width 64 height 7
type input "8108746848"
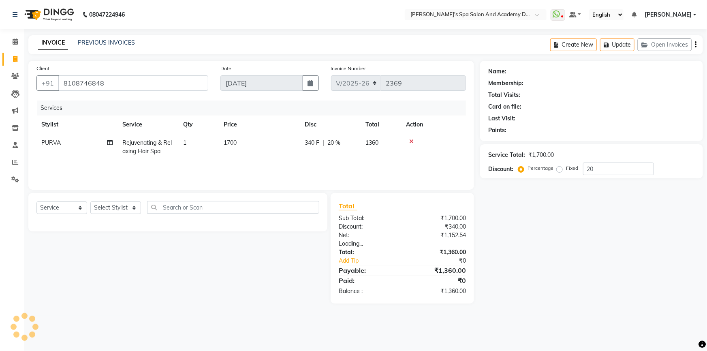
type input "0"
select select "2: Object"
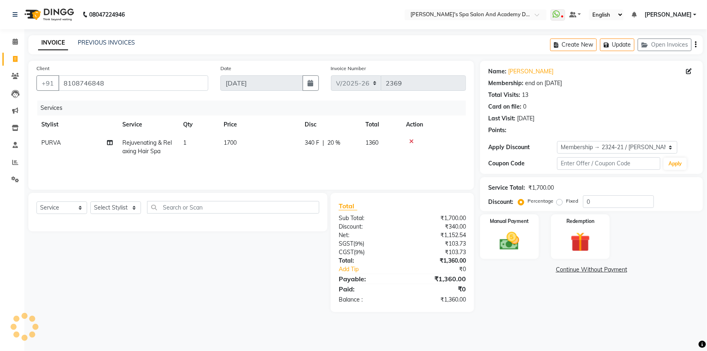
type input "20"
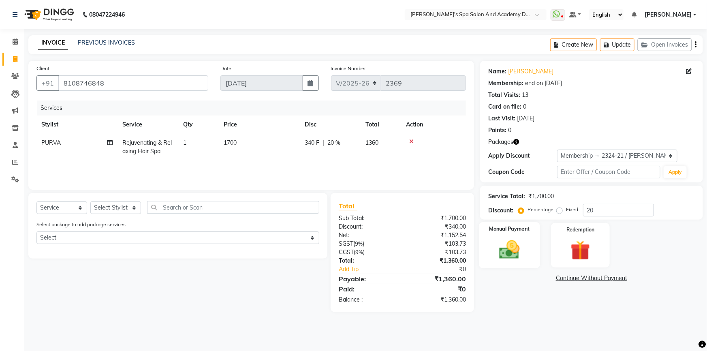
click at [507, 249] on img at bounding box center [509, 250] width 33 height 24
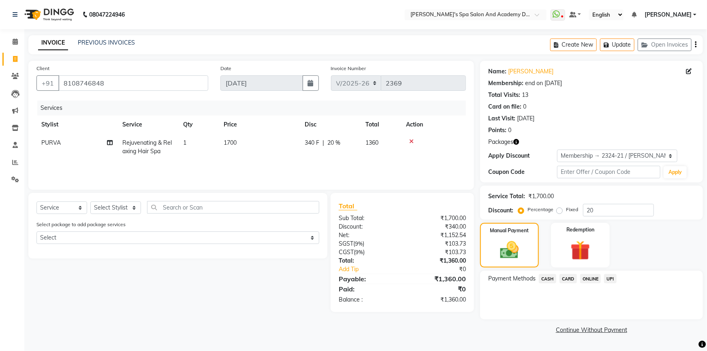
click at [570, 280] on span "CARD" at bounding box center [568, 278] width 17 height 9
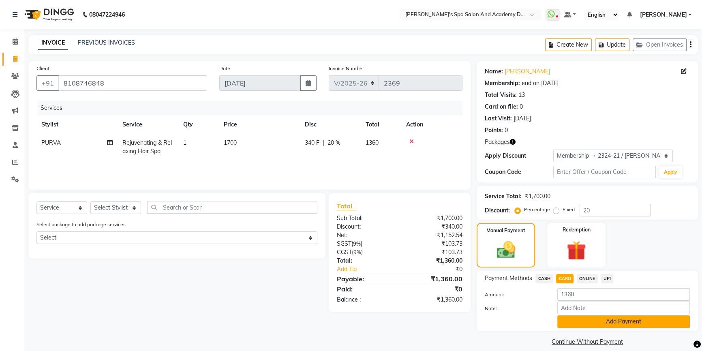
scroll to position [8, 0]
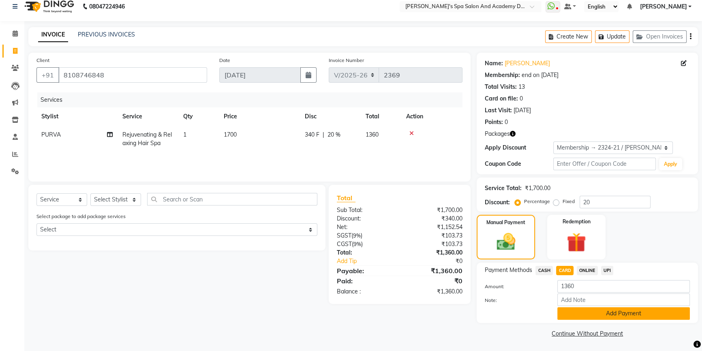
click at [583, 315] on button "Add Payment" at bounding box center [623, 313] width 133 height 13
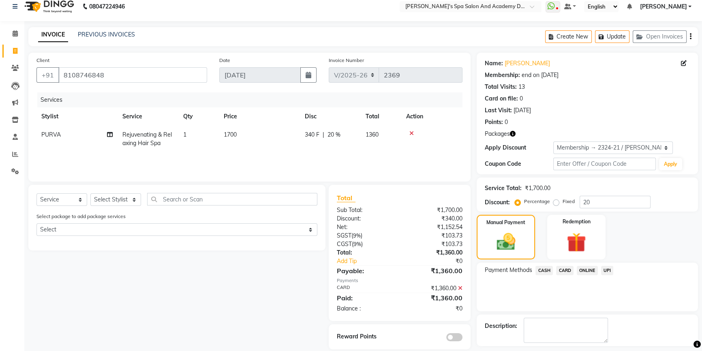
scroll to position [42, 0]
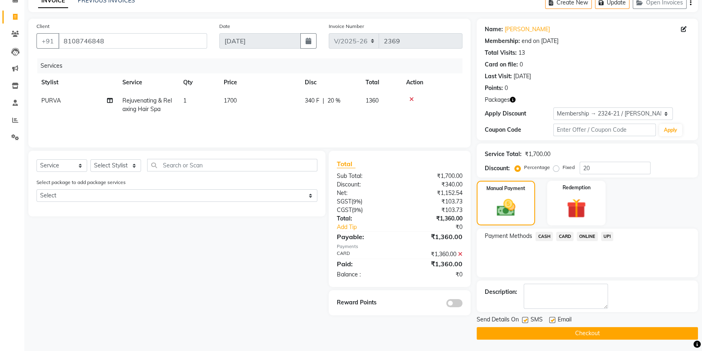
click at [548, 332] on button "Checkout" at bounding box center [587, 333] width 221 height 13
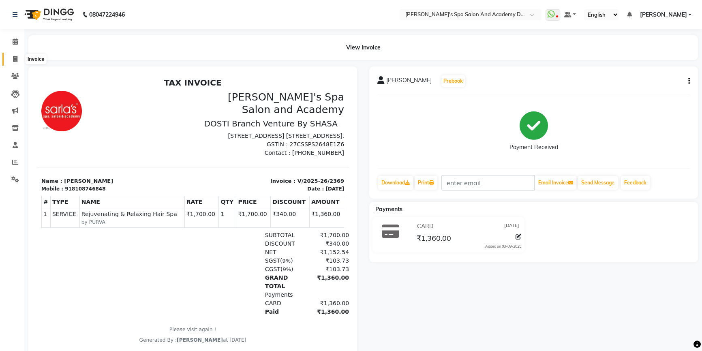
click at [13, 58] on icon at bounding box center [15, 59] width 4 height 6
select select "service"
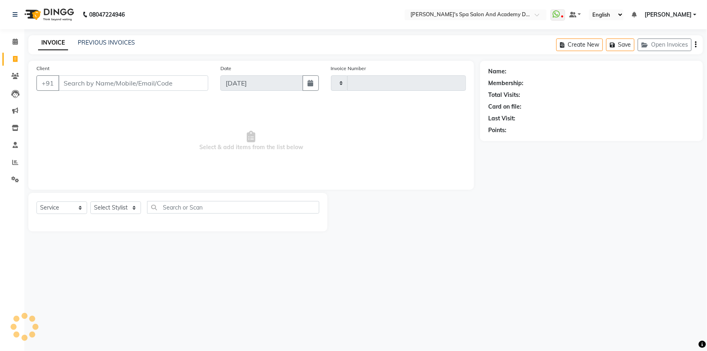
type input "2370"
select select "6316"
click at [675, 49] on button "Open Invoices" at bounding box center [665, 45] width 54 height 13
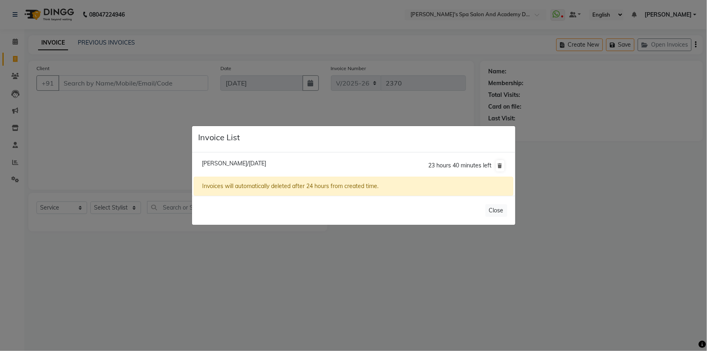
click at [247, 165] on span "[PERSON_NAME]/[DATE]" at bounding box center [234, 163] width 64 height 7
type input "9833442001"
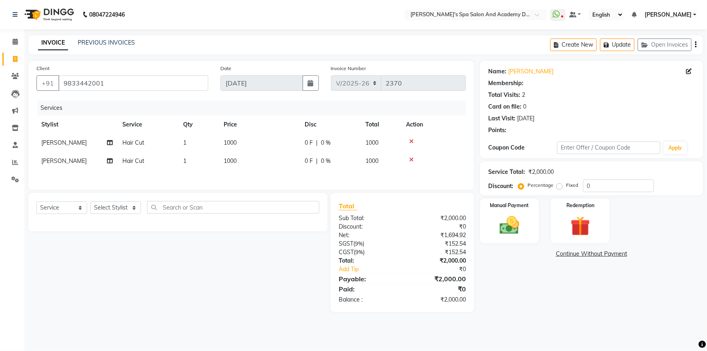
select select "1: Object"
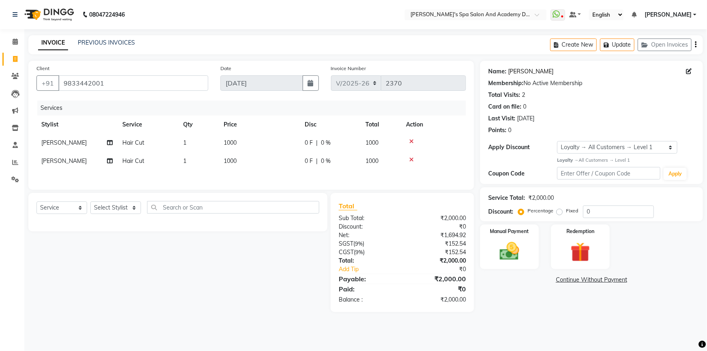
click at [515, 71] on link "[PERSON_NAME]" at bounding box center [530, 71] width 45 height 9
click at [531, 257] on div "Manual Payment" at bounding box center [509, 247] width 61 height 47
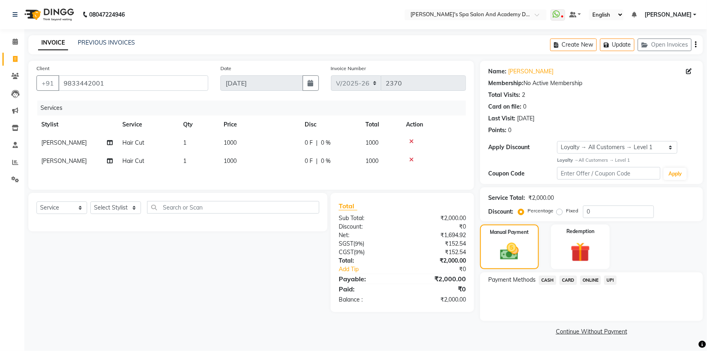
click at [551, 280] on span "CASH" at bounding box center [547, 280] width 17 height 9
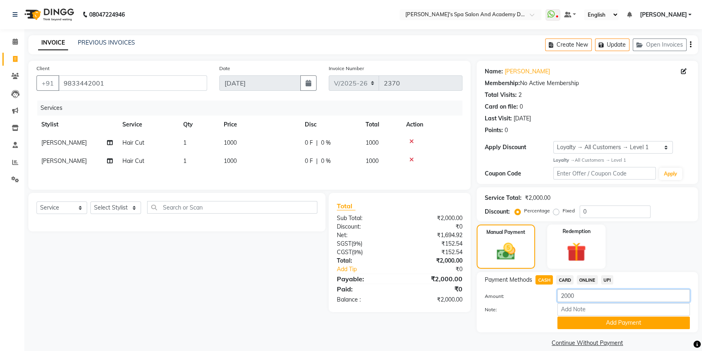
click at [570, 298] on input "2000" at bounding box center [623, 295] width 133 height 13
click at [567, 296] on input "2000" at bounding box center [623, 295] width 133 height 13
click at [565, 296] on input "2000" at bounding box center [623, 295] width 133 height 13
type input "1000"
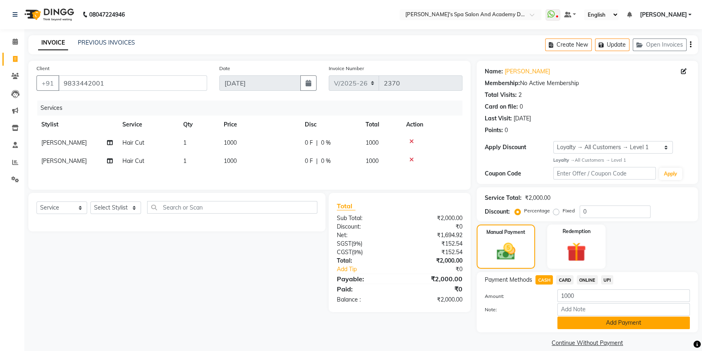
click at [596, 324] on button "Add Payment" at bounding box center [623, 323] width 133 height 13
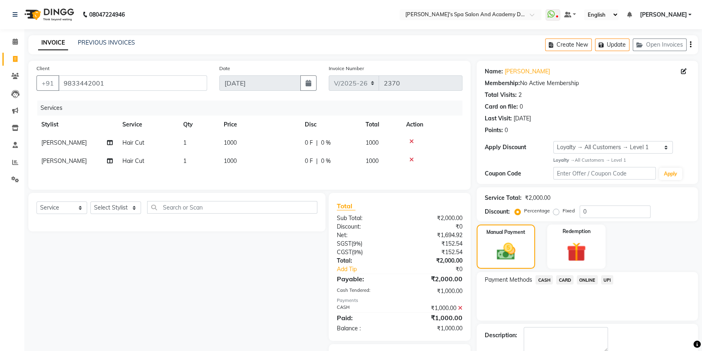
scroll to position [36, 0]
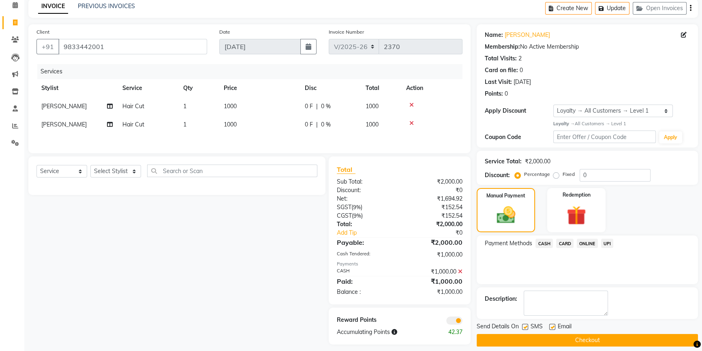
click at [604, 243] on span "UPI" at bounding box center [607, 243] width 13 height 9
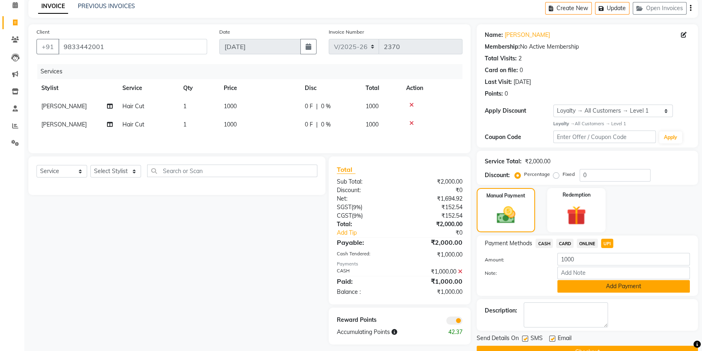
click at [580, 288] on button "Add Payment" at bounding box center [623, 286] width 133 height 13
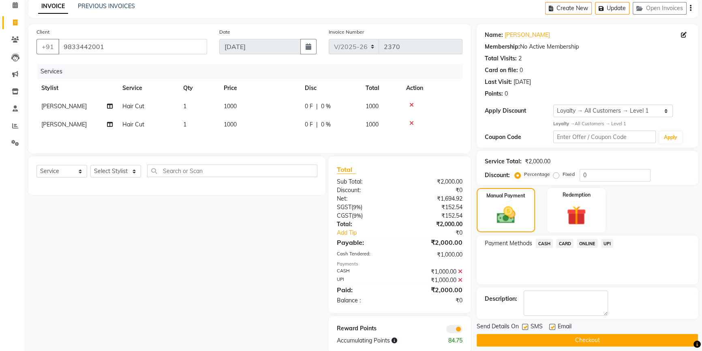
scroll to position [51, 0]
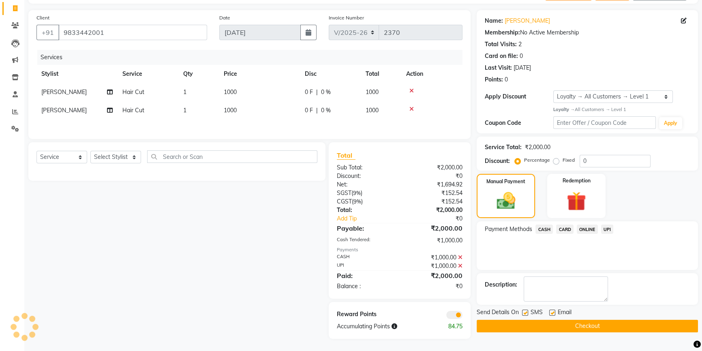
click at [493, 322] on button "Checkout" at bounding box center [587, 326] width 221 height 13
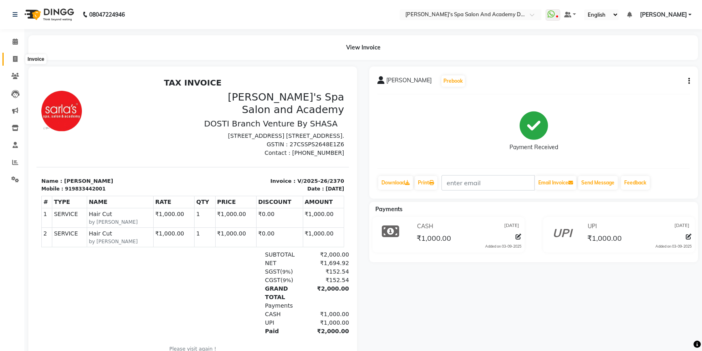
click at [14, 59] on icon at bounding box center [15, 59] width 4 height 6
select select "6316"
select select "service"
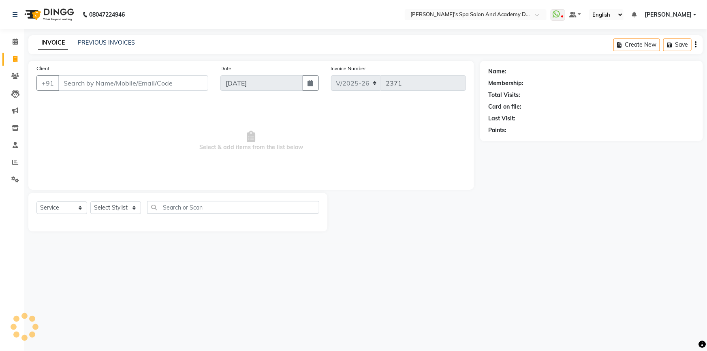
click at [86, 83] on input "Client" at bounding box center [133, 82] width 150 height 15
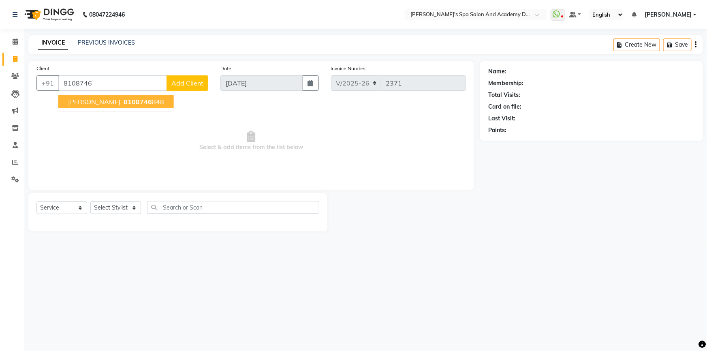
click at [118, 104] on span "[PERSON_NAME]" at bounding box center [94, 102] width 52 height 8
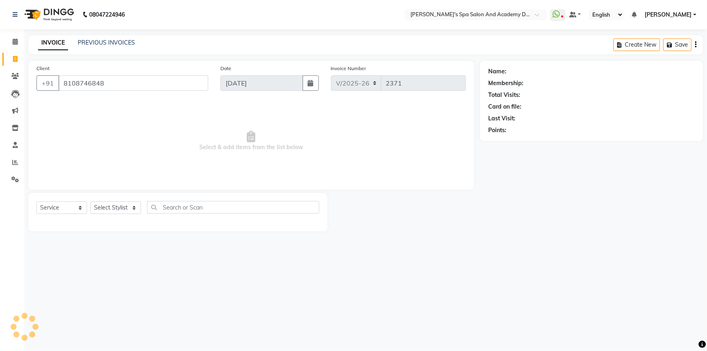
type input "8108746848"
select select "2: Object"
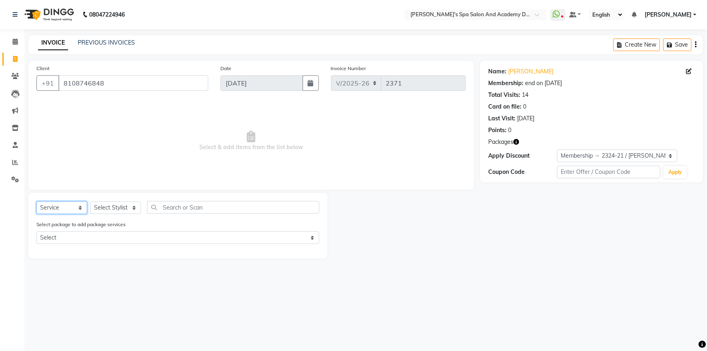
click at [60, 210] on select "Select Service Product Membership Package Voucher Prepaid Gift Card" at bounding box center [61, 207] width 51 height 13
select select "product"
click at [36, 201] on select "Select Service Product Membership Package Voucher Prepaid Gift Card" at bounding box center [61, 207] width 51 height 13
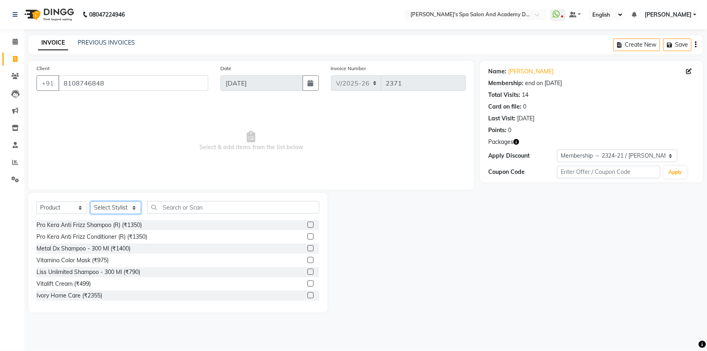
click at [132, 212] on select "Select Stylist Admin [PERSON_NAME] [PERSON_NAME] DIRECT 1 [PERSON_NAME] [PERSON…" at bounding box center [115, 207] width 51 height 13
select select "63504"
click at [90, 201] on select "Select Stylist Admin [PERSON_NAME] [PERSON_NAME] DIRECT 1 [PERSON_NAME] [PERSON…" at bounding box center [115, 207] width 51 height 13
click at [162, 212] on input "text" at bounding box center [233, 207] width 172 height 13
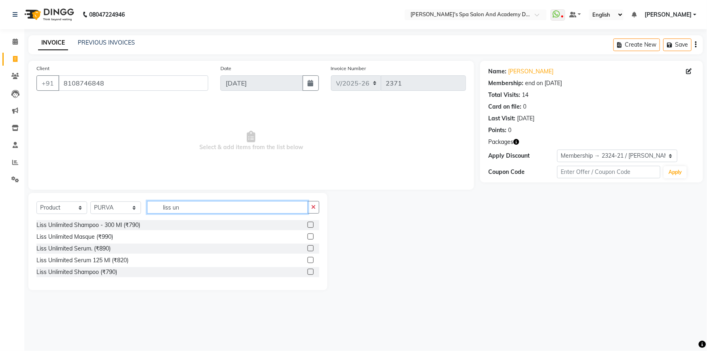
type input "liss un"
click at [310, 237] on label at bounding box center [311, 237] width 6 height 6
click at [310, 237] on input "checkbox" at bounding box center [310, 236] width 5 height 5
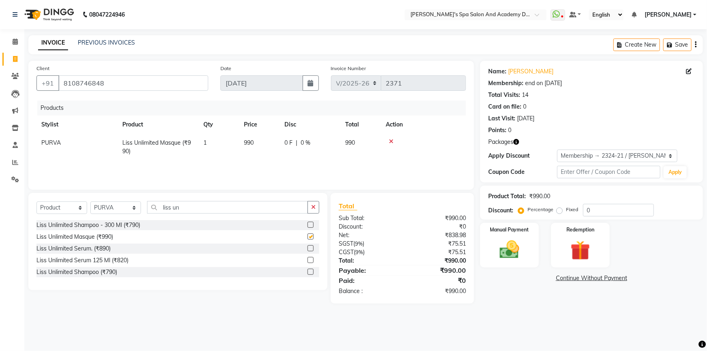
checkbox input "false"
click at [312, 248] on label at bounding box center [311, 248] width 6 height 6
click at [312, 248] on input "checkbox" at bounding box center [310, 248] width 5 height 5
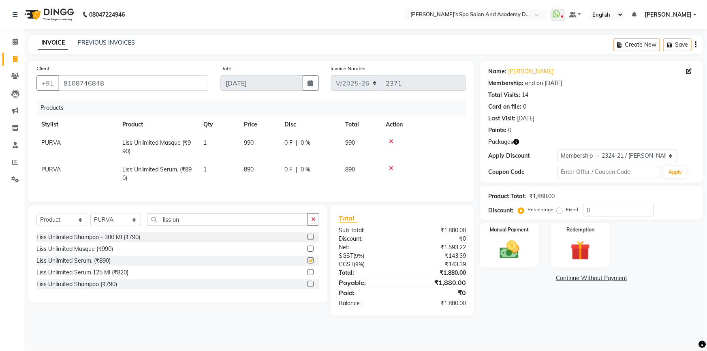
checkbox input "false"
drag, startPoint x: 196, startPoint y: 229, endPoint x: 145, endPoint y: 228, distance: 50.7
click at [145, 228] on div "Select Service Product Membership Package Voucher Prepaid Gift Card Select Styl…" at bounding box center [177, 222] width 283 height 19
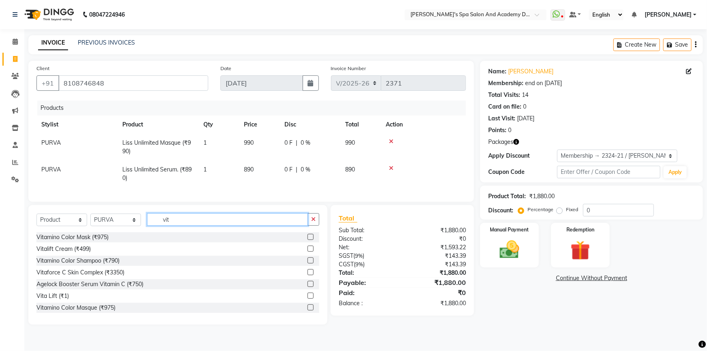
type input "vit"
click at [308, 266] on div at bounding box center [310, 261] width 5 height 9
click at [308, 264] on label at bounding box center [311, 260] width 6 height 6
click at [308, 264] on input "checkbox" at bounding box center [310, 260] width 5 height 5
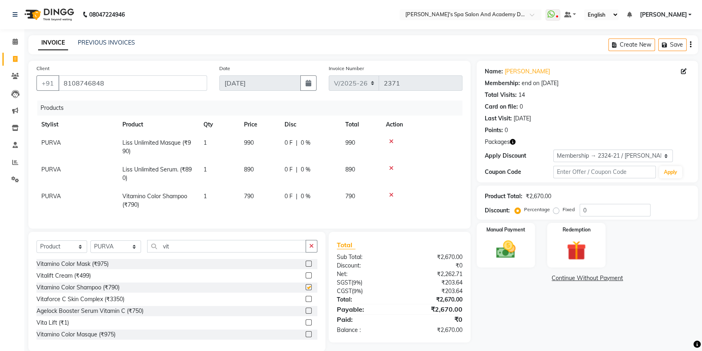
checkbox input "false"
click at [264, 198] on td "790" at bounding box center [259, 200] width 41 height 27
select select "63504"
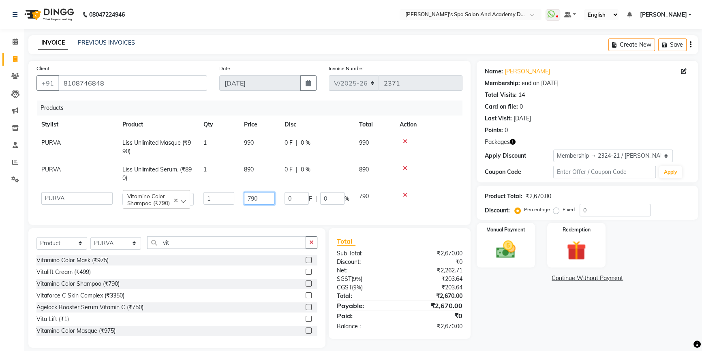
click at [264, 198] on input "790" at bounding box center [259, 198] width 31 height 13
type input "845"
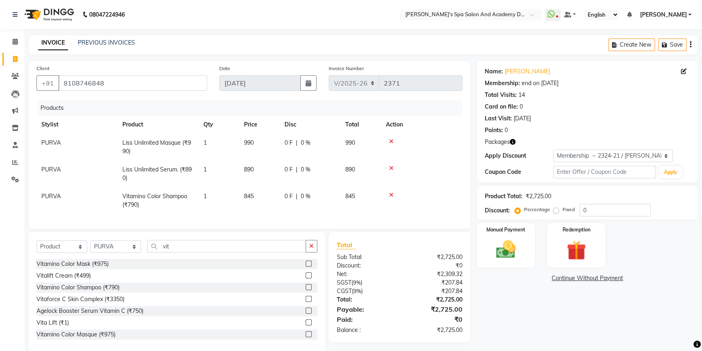
click at [526, 280] on link "Continue Without Payment" at bounding box center [587, 278] width 218 height 9
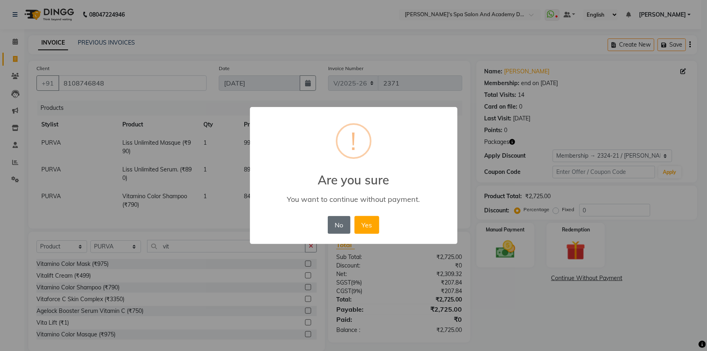
click at [345, 225] on button "No" at bounding box center [339, 225] width 23 height 18
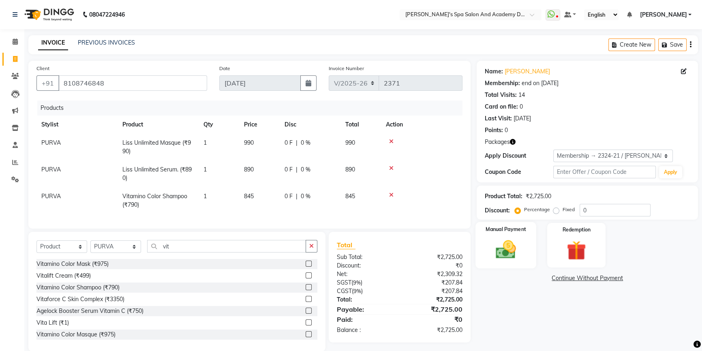
click at [491, 243] on img at bounding box center [506, 249] width 33 height 23
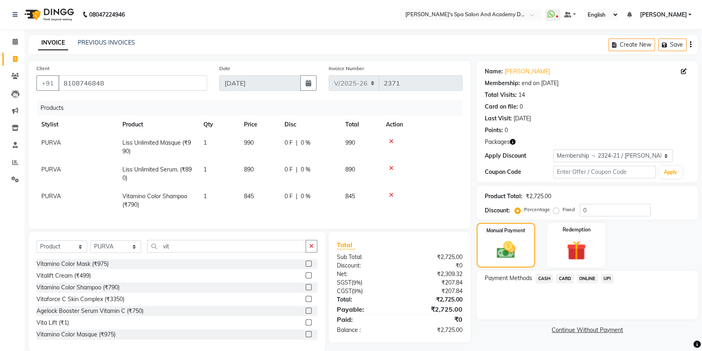
click at [570, 278] on span "CARD" at bounding box center [564, 278] width 17 height 9
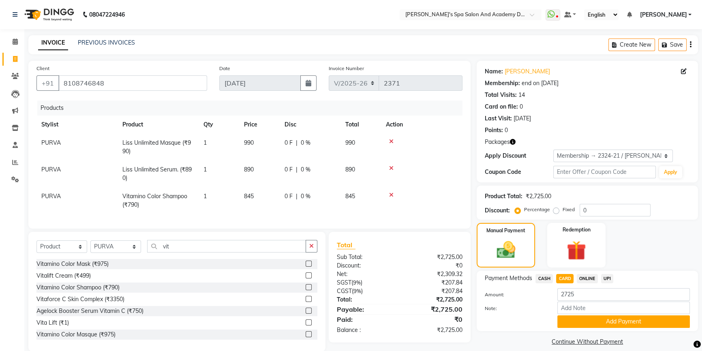
scroll to position [18, 0]
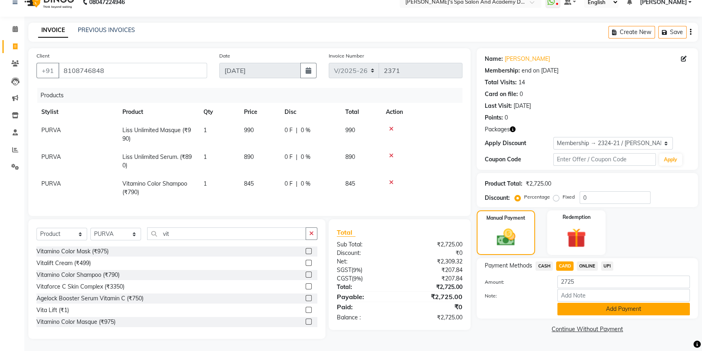
click at [599, 304] on button "Add Payment" at bounding box center [623, 309] width 133 height 13
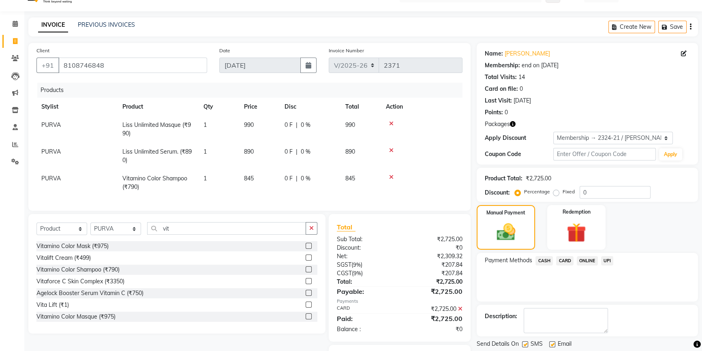
scroll to position [55, 0]
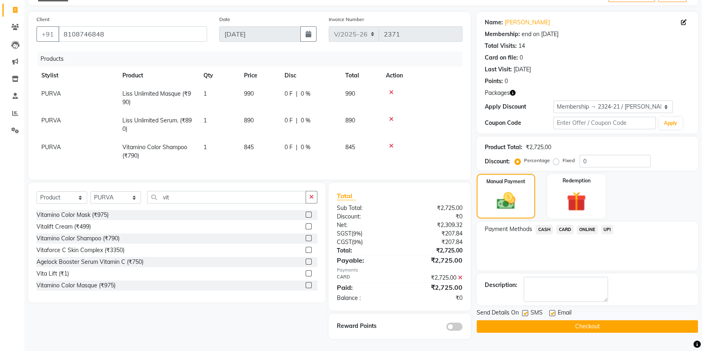
click at [490, 321] on button "Checkout" at bounding box center [587, 326] width 221 height 13
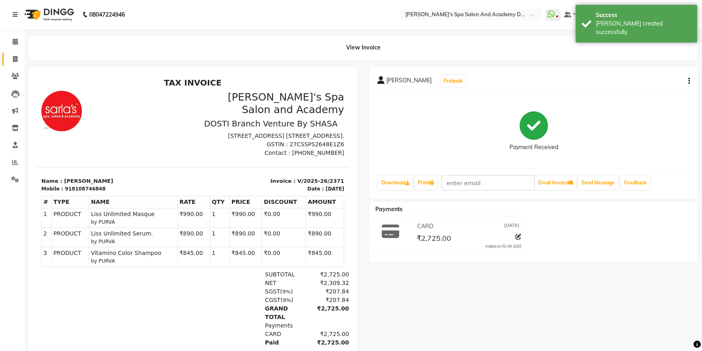
click at [15, 58] on icon at bounding box center [15, 59] width 4 height 6
select select "service"
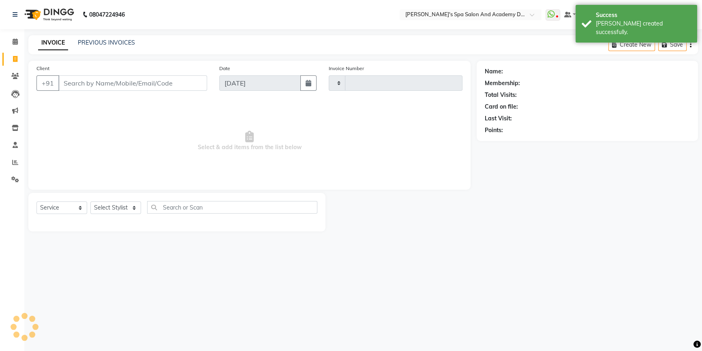
type input "2372"
select select "6316"
click at [129, 39] on div "PREVIOUS INVOICES" at bounding box center [106, 43] width 57 height 9
click at [129, 40] on link "PREVIOUS INVOICES" at bounding box center [106, 42] width 57 height 7
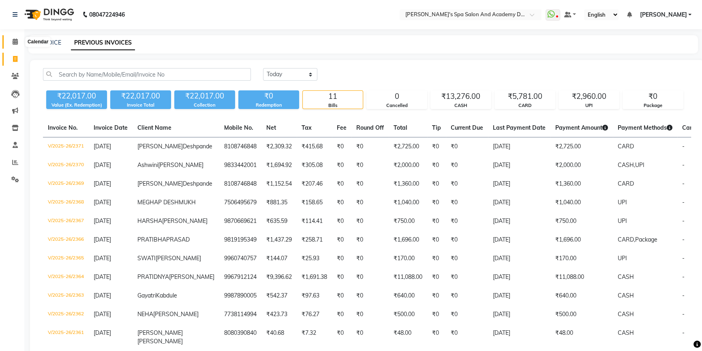
click at [17, 41] on icon at bounding box center [15, 42] width 5 height 6
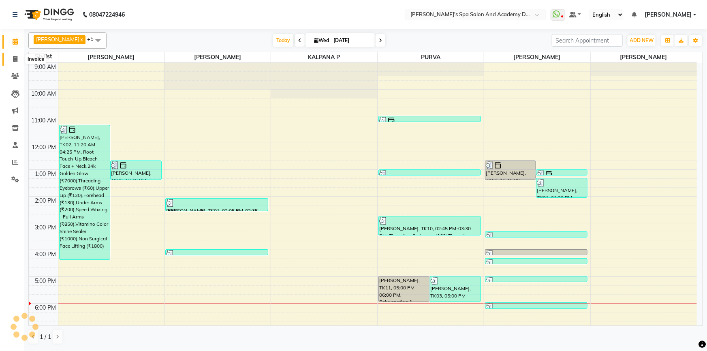
click at [17, 60] on icon at bounding box center [15, 59] width 4 height 6
select select "service"
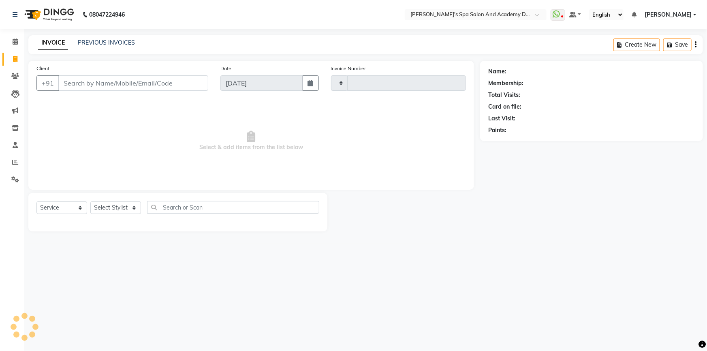
type input "2372"
select select "6316"
click at [696, 15] on link "[PERSON_NAME]" at bounding box center [671, 15] width 52 height 9
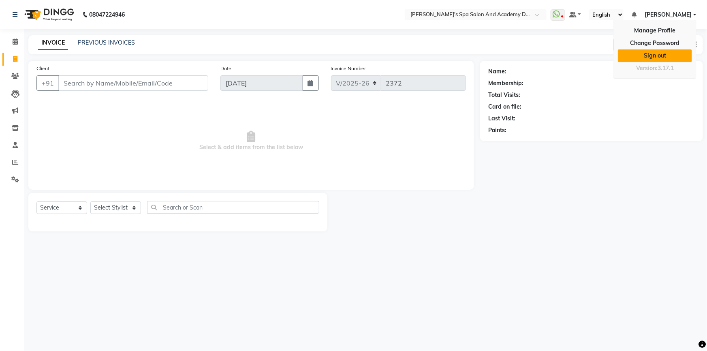
click at [654, 55] on link "Sign out" at bounding box center [655, 55] width 74 height 13
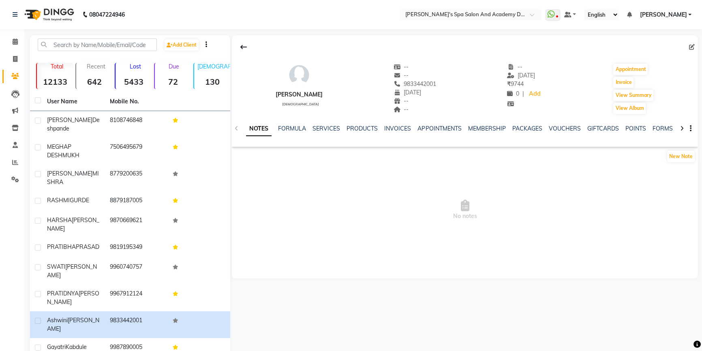
click at [320, 132] on div "SERVICES" at bounding box center [327, 128] width 28 height 9
click at [321, 127] on link "SERVICES" at bounding box center [327, 128] width 28 height 7
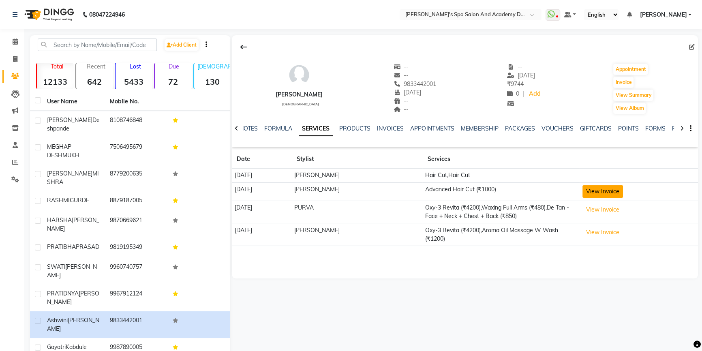
click at [593, 194] on button "View Invoice" at bounding box center [603, 191] width 41 height 13
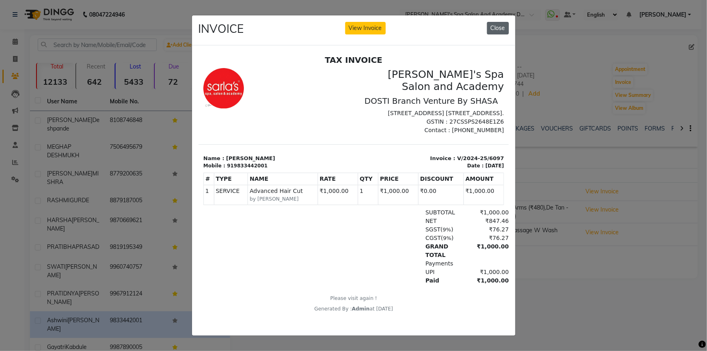
click at [497, 29] on button "Close" at bounding box center [498, 28] width 22 height 13
